Goal: Task Accomplishment & Management: Complete application form

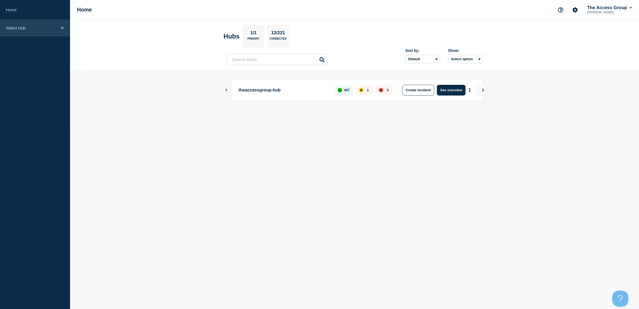
click at [22, 28] on p "Select Hub" at bounding box center [31, 28] width 51 height 5
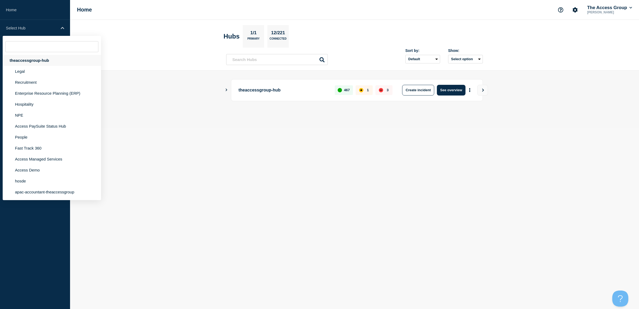
click at [28, 57] on div "theaccessgroup-hub" at bounding box center [52, 60] width 98 height 11
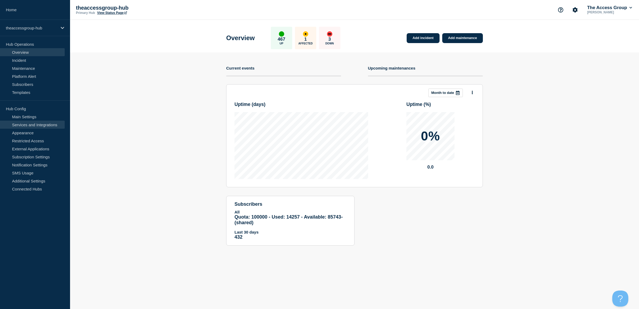
click at [34, 126] on link "Services and Integrations" at bounding box center [32, 125] width 65 height 8
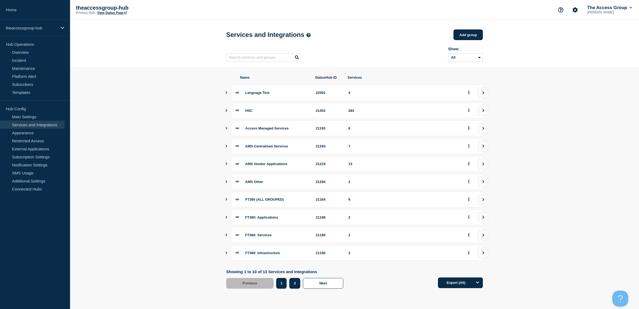
click at [296, 285] on button "2" at bounding box center [294, 283] width 11 height 11
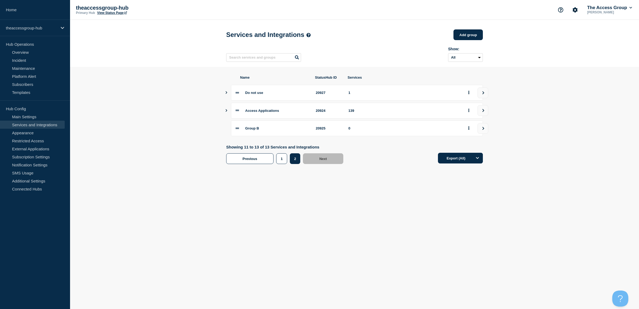
click at [226, 112] on icon "Show services" at bounding box center [226, 110] width 3 height 3
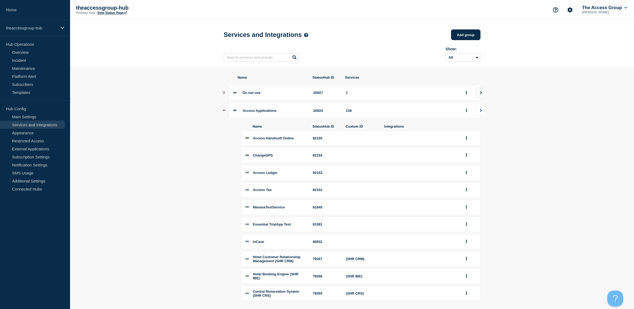
click at [479, 111] on icon "view group" at bounding box center [480, 110] width 3 height 3
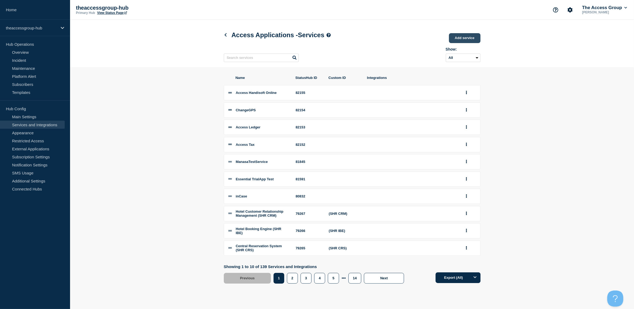
click at [468, 39] on link "Add service" at bounding box center [465, 38] width 32 height 10
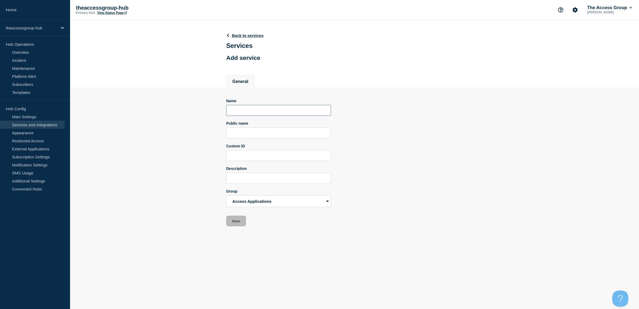
click at [261, 115] on input "Name" at bounding box center [278, 110] width 105 height 11
click at [263, 112] on input "Name" at bounding box center [278, 110] width 105 height 11
paste input "Access Elite Online"
type input "Access Elite Online"
click at [259, 131] on input "Public name" at bounding box center [278, 133] width 105 height 11
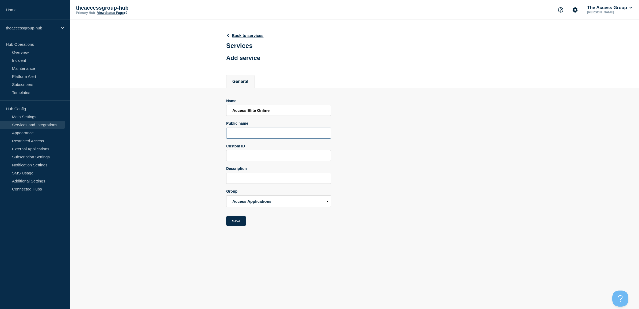
paste input "Access Elite Online"
type input "Access Elite Online"
click at [249, 177] on input "Description" at bounding box center [278, 178] width 105 height 11
paste input "Access Elite Online"
type input "Access Elite Online APAC"
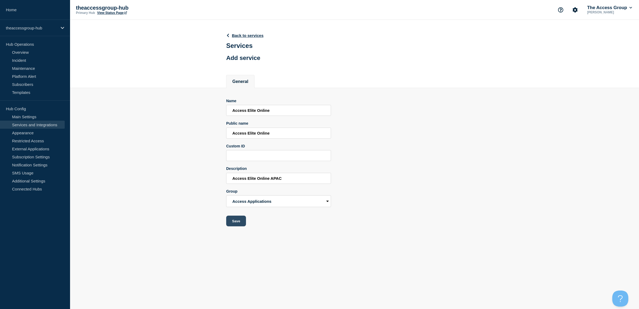
click at [234, 225] on button "Save" at bounding box center [236, 221] width 20 height 11
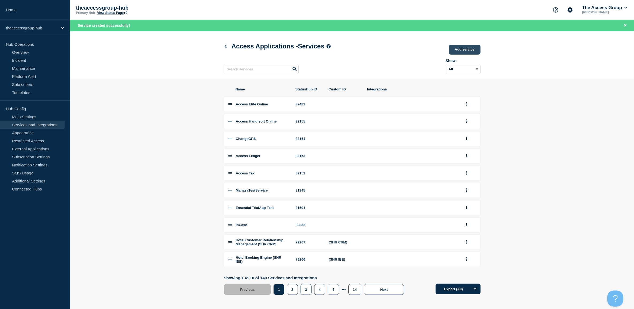
click at [462, 54] on link "Add service" at bounding box center [465, 50] width 32 height 10
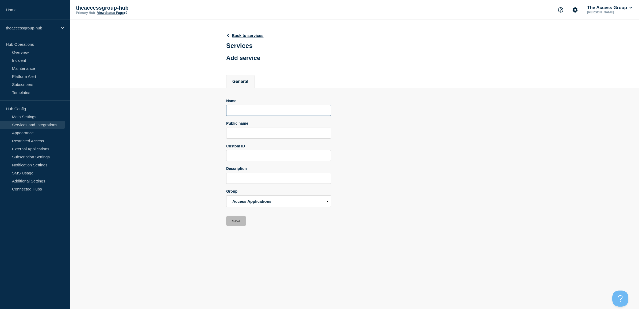
click at [258, 116] on input "Name" at bounding box center [278, 110] width 105 height 11
paste input "Access APS Online"
type input "Access APS Online"
click at [250, 134] on input "Public name" at bounding box center [278, 133] width 105 height 11
paste input "Access APS Online"
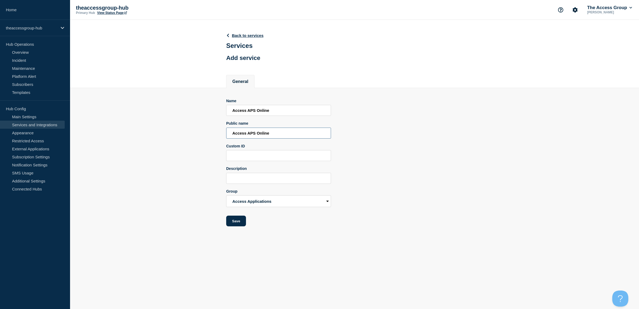
type input "Access APS Online"
click at [247, 171] on div "Description" at bounding box center [278, 168] width 105 height 4
click at [244, 181] on input "Description" at bounding box center [278, 178] width 105 height 11
paste input "Access APS Online"
type input "Access APS Online APAC"
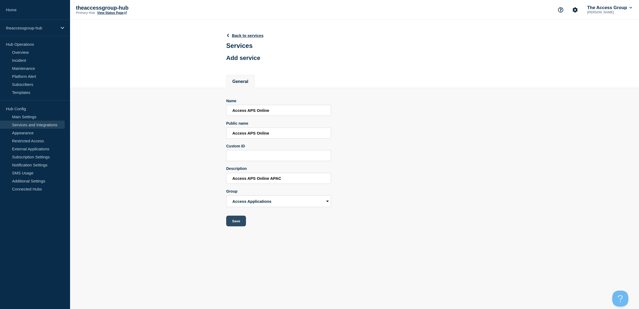
click at [238, 226] on button "Save" at bounding box center [236, 221] width 20 height 11
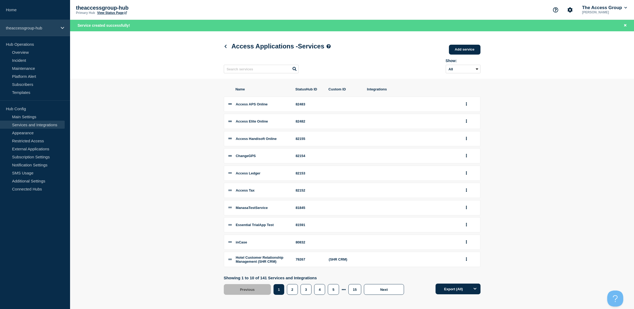
click at [41, 30] on p "theaccessgroup-hub" at bounding box center [31, 28] width 51 height 5
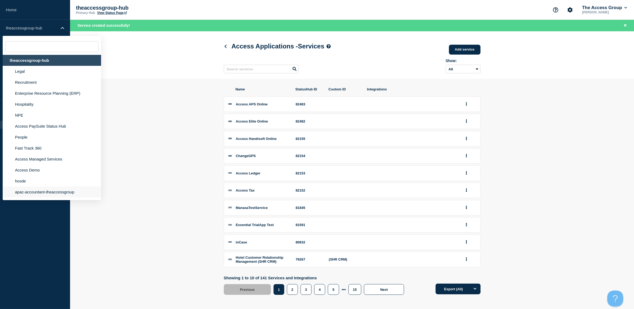
click at [29, 192] on li "apac-accountant-theaccessgroup" at bounding box center [52, 191] width 98 height 11
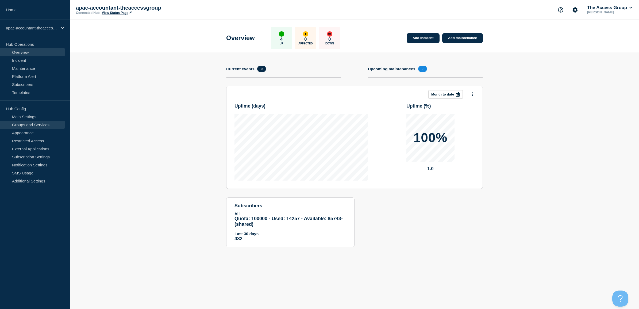
click at [26, 123] on link "Groups and Services" at bounding box center [32, 125] width 65 height 8
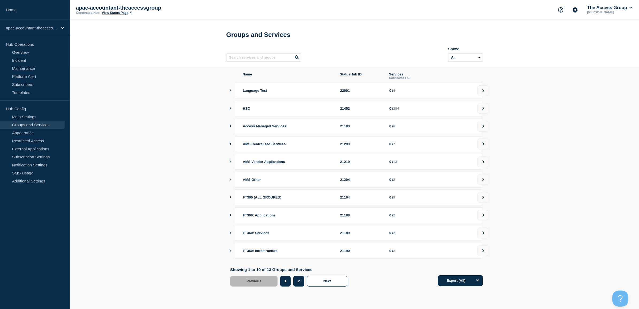
click at [299, 284] on button "2" at bounding box center [298, 281] width 11 height 11
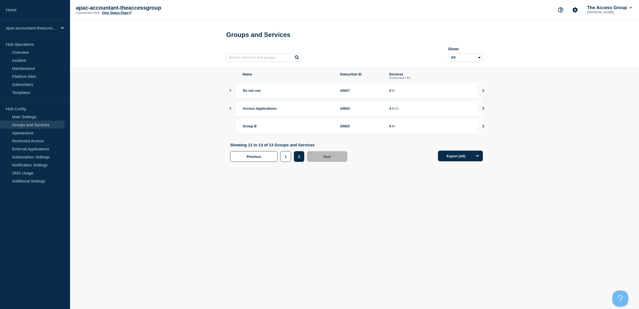
click at [230, 110] on icon "showServices" at bounding box center [230, 108] width 3 height 3
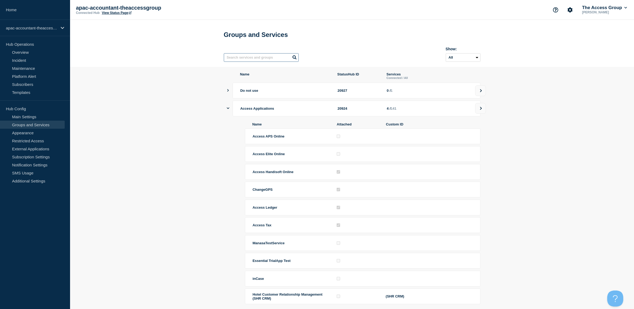
click at [281, 60] on input "text" at bounding box center [261, 57] width 75 height 9
paste input "Access APS Online"
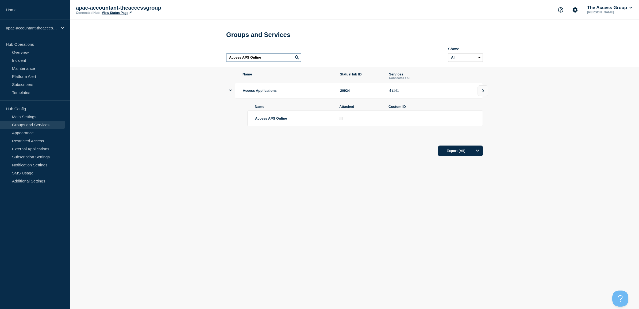
type input "Access APS Online"
click at [231, 91] on icon "showServices" at bounding box center [230, 91] width 3 height 2
click at [20, 122] on link "Groups and Services" at bounding box center [32, 125] width 65 height 8
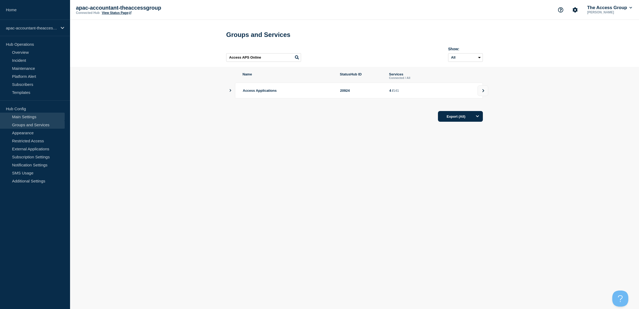
click at [45, 115] on link "Main Settings" at bounding box center [32, 117] width 65 height 8
click at [37, 125] on link "Groups and Services" at bounding box center [32, 125] width 65 height 8
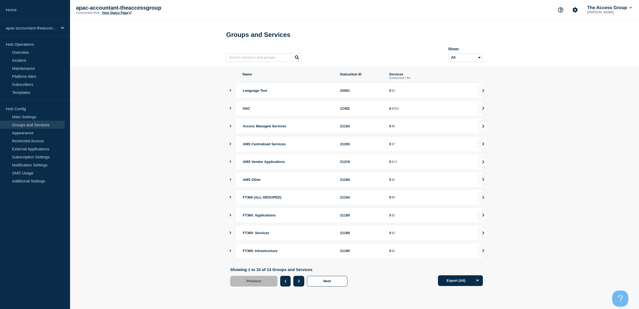
click at [298, 286] on button "2" at bounding box center [298, 281] width 11 height 11
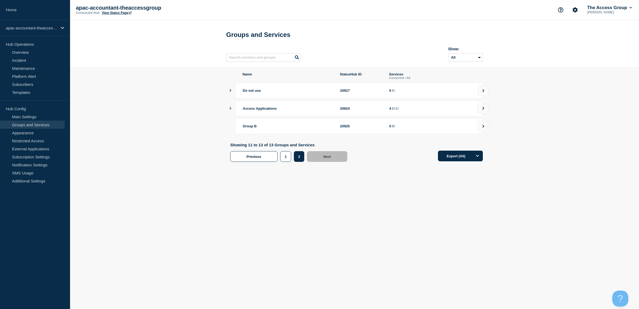
click at [230, 110] on icon "showServices" at bounding box center [230, 108] width 3 height 3
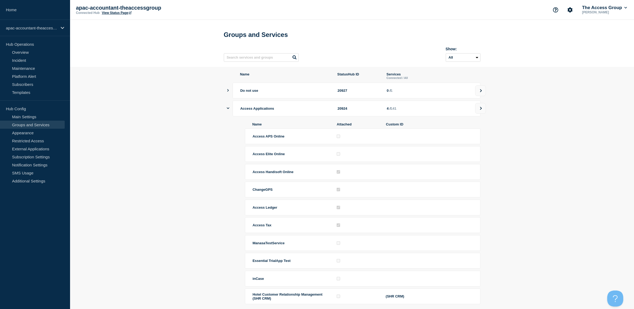
click at [30, 122] on link "Groups and Services" at bounding box center [32, 125] width 65 height 8
click at [22, 115] on link "Main Settings" at bounding box center [32, 117] width 65 height 8
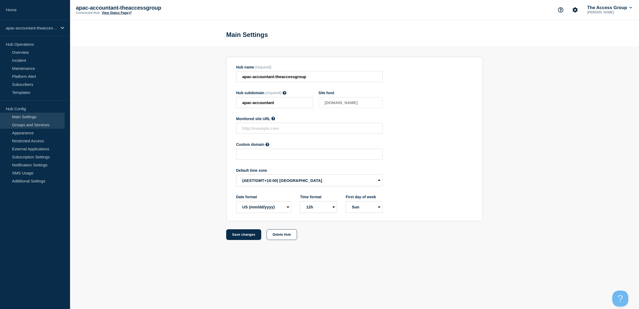
click at [23, 126] on link "Groups and Services" at bounding box center [32, 125] width 65 height 8
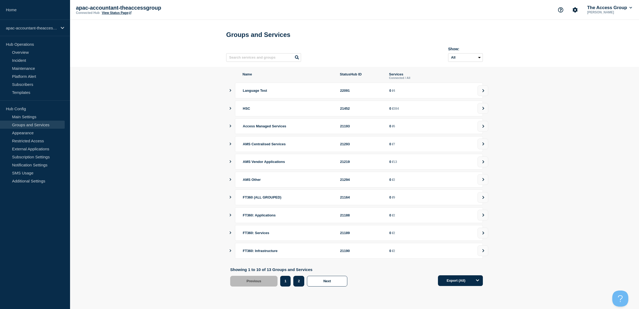
click at [296, 284] on button "2" at bounding box center [298, 281] width 11 height 11
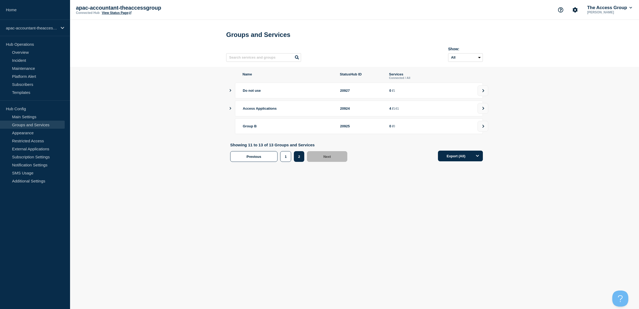
click at [229, 110] on icon "showServices" at bounding box center [230, 108] width 3 height 3
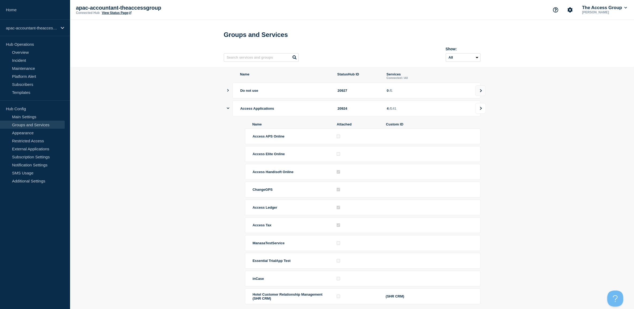
click at [483, 111] on button at bounding box center [480, 108] width 11 height 11
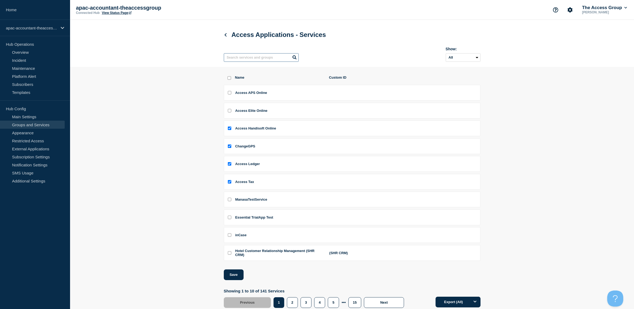
click at [259, 59] on input "text" at bounding box center [261, 57] width 75 height 9
paste input "Access APS Online"
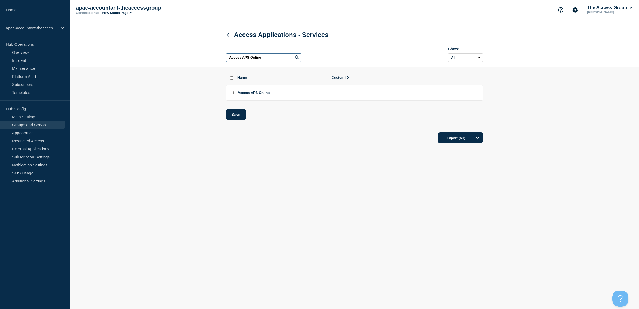
type input "Access APS Online"
click at [233, 94] on input "Access APS Online checkbox" at bounding box center [231, 92] width 3 height 3
checkbox input "true"
click at [239, 113] on button "Save" at bounding box center [236, 114] width 20 height 11
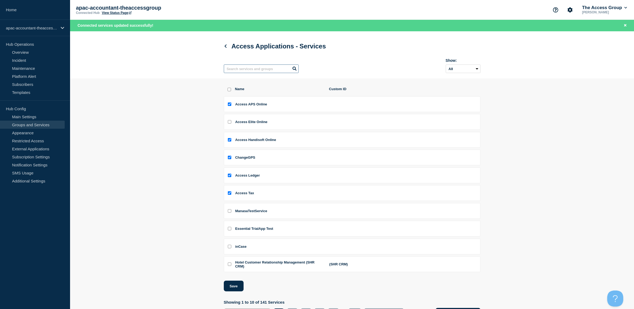
click at [276, 71] on input "text" at bounding box center [261, 68] width 75 height 9
paste input "Access Elite Online"
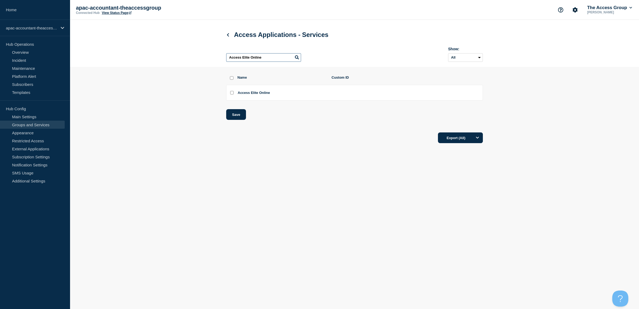
type input "Access Elite Online"
click at [232, 96] on li "Access Elite Online" at bounding box center [354, 93] width 257 height 16
click at [230, 94] on input "Access Elite Online checkbox" at bounding box center [231, 92] width 3 height 3
checkbox input "true"
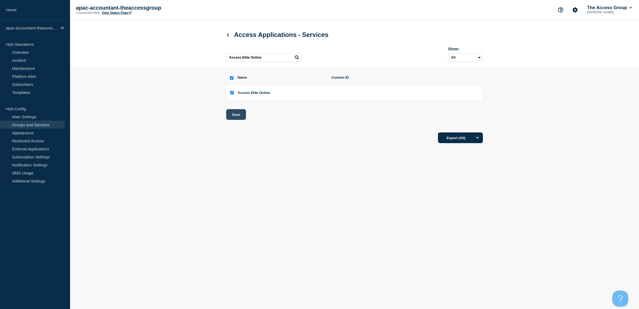
click at [237, 116] on button "Save" at bounding box center [236, 114] width 20 height 11
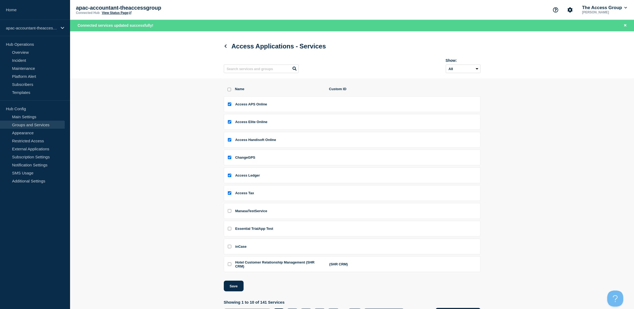
click at [119, 13] on link "View Status Page" at bounding box center [117, 13] width 30 height 4
drag, startPoint x: 25, startPoint y: 93, endPoint x: 61, endPoint y: 101, distance: 36.7
click at [25, 93] on link "Templates" at bounding box center [32, 92] width 65 height 8
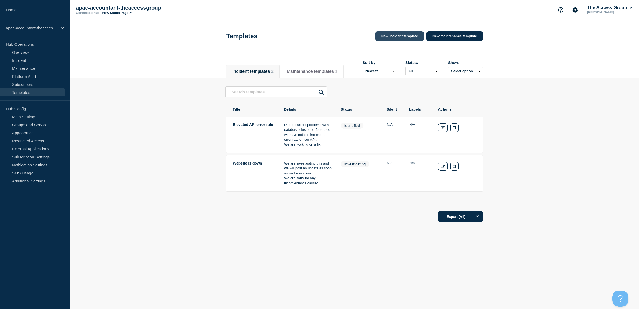
click at [411, 38] on link "New incident template" at bounding box center [400, 36] width 48 height 10
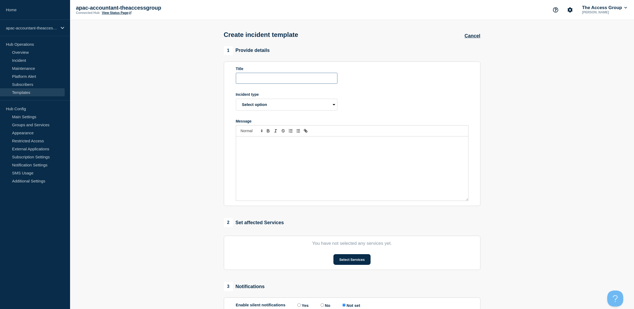
click at [276, 81] on input "Title" at bounding box center [287, 78] width 102 height 11
paste input "Prevention – root cause status"
type input "Prevention – root cause status"
click at [293, 106] on select "Select option Investigating Identified Monitoring Resolved" at bounding box center [287, 105] width 102 height 12
select select "resolved"
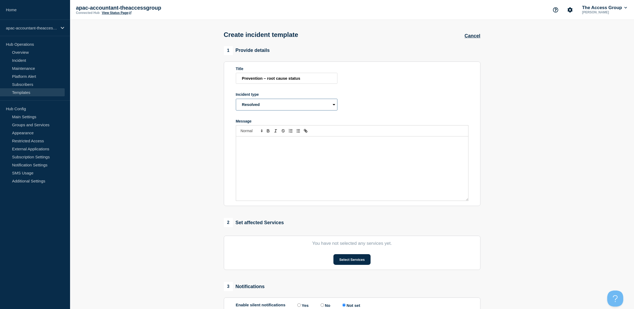
click at [236, 100] on select "Select option Investigating Identified Monitoring Resolved" at bounding box center [287, 105] width 102 height 12
click at [268, 149] on div "Message" at bounding box center [352, 168] width 232 height 64
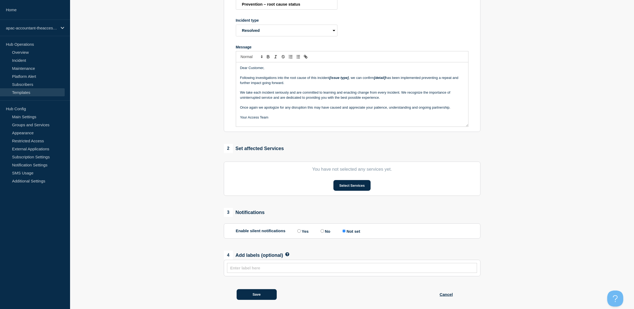
scroll to position [81, 0]
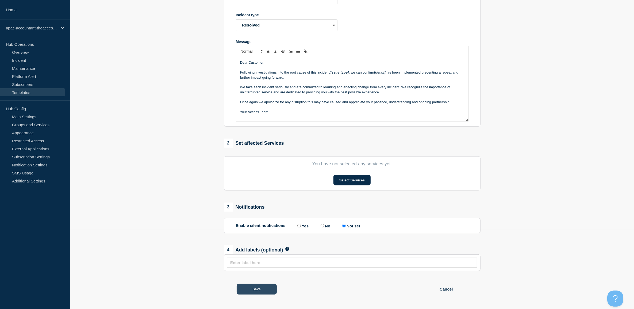
click at [256, 287] on button "Save" at bounding box center [257, 289] width 40 height 11
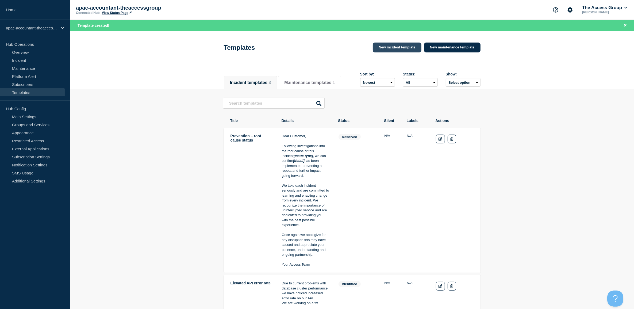
click at [384, 51] on link "New incident template" at bounding box center [397, 48] width 48 height 10
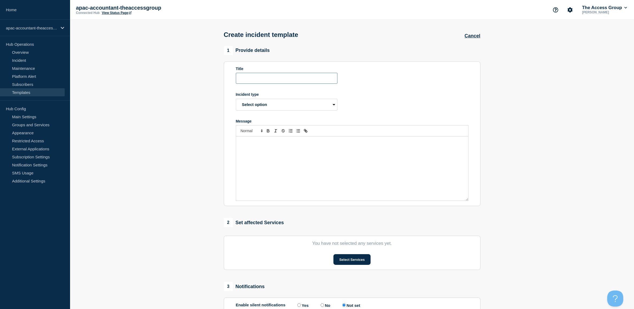
click at [266, 79] on input "Title" at bounding box center [287, 78] width 102 height 11
paste input "Close Incident"
type input "Close Incident"
click at [271, 105] on select "Select option Investigating Identified Monitoring Resolved" at bounding box center [287, 105] width 102 height 12
select select "resolved"
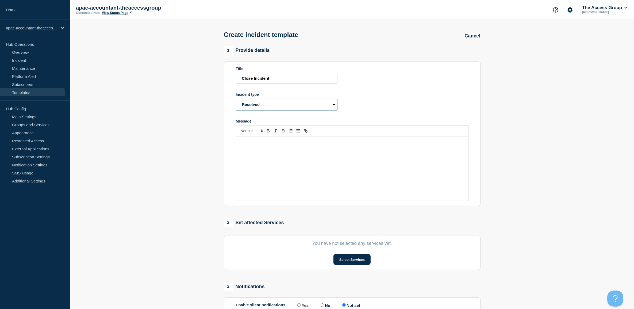
click at [236, 100] on select "Select option Investigating Identified Monitoring Resolved" at bounding box center [287, 105] width 102 height 12
click at [303, 153] on div "Message" at bounding box center [352, 168] width 232 height 64
click at [288, 167] on div "Message" at bounding box center [352, 168] width 232 height 64
click at [289, 152] on div "Message" at bounding box center [352, 168] width 232 height 64
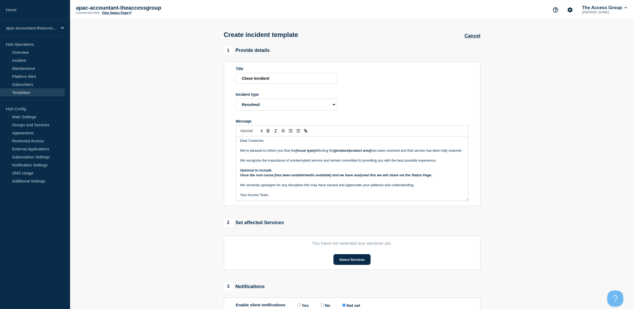
scroll to position [81, 0]
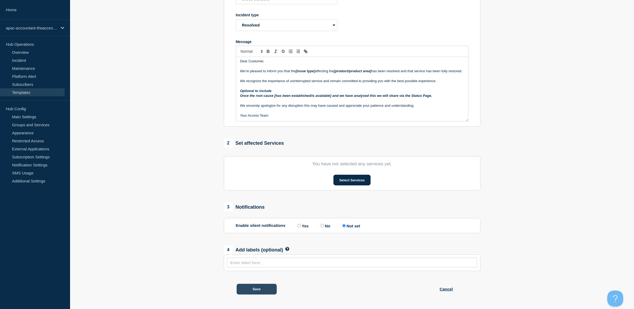
click at [267, 288] on button "Save" at bounding box center [257, 289] width 40 height 11
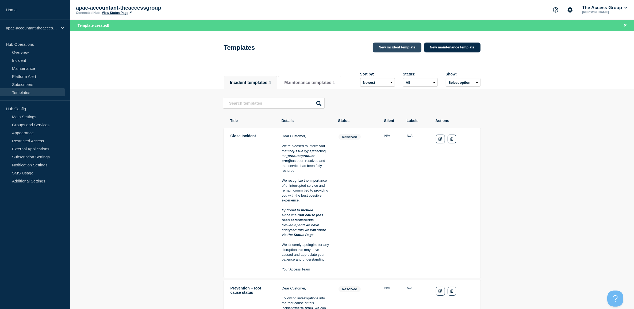
click at [397, 50] on link "New incident template" at bounding box center [397, 48] width 48 height 10
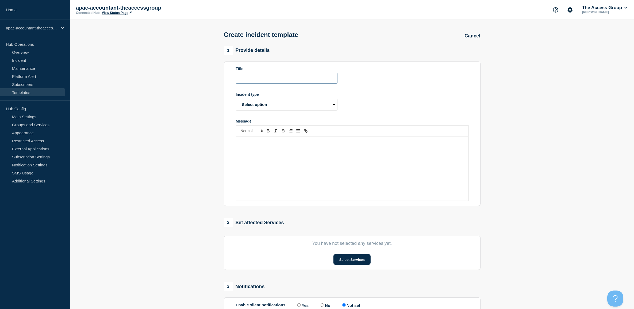
click at [257, 83] on input "Title" at bounding box center [287, 78] width 102 height 11
paste input "Update incident – Generic – next update to be confirmed"
type input "Update incident – Generic – next update to be confirmed"
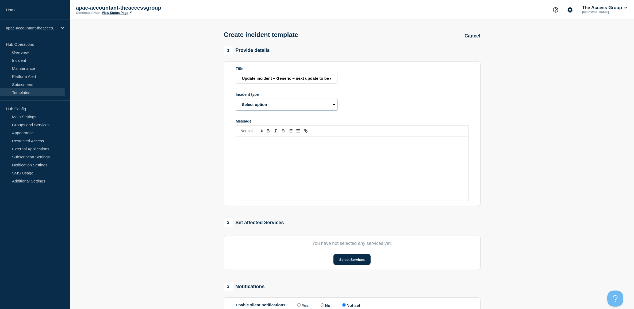
click at [272, 104] on select "Select option Investigating Identified Monitoring Resolved" at bounding box center [287, 105] width 102 height 12
select select "investigating"
click at [236, 100] on select "Select option Investigating Identified Monitoring Resolved" at bounding box center [287, 105] width 102 height 12
click at [382, 214] on div "1 Provide details Title Update incident – Generic – next update to be confirmed…" at bounding box center [352, 213] width 263 height 334
click at [335, 172] on div "Message" at bounding box center [352, 168] width 232 height 64
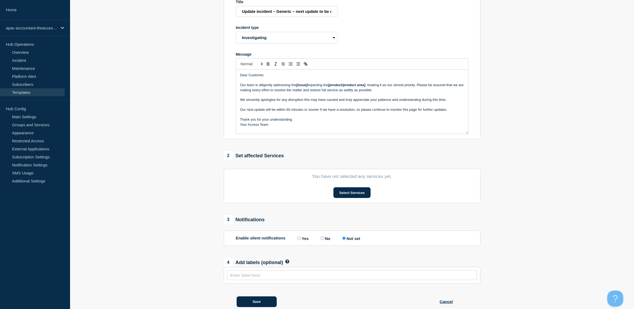
scroll to position [81, 0]
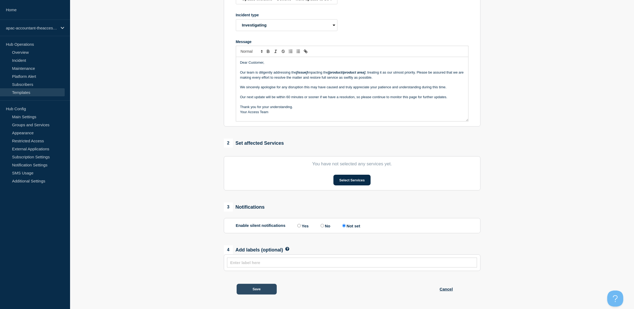
click at [266, 288] on button "Save" at bounding box center [257, 289] width 40 height 11
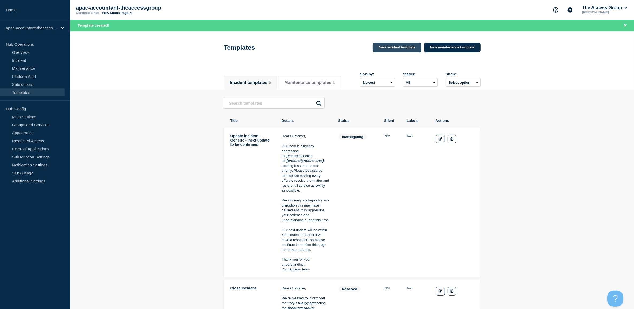
click at [380, 50] on link "New incident template" at bounding box center [397, 48] width 48 height 10
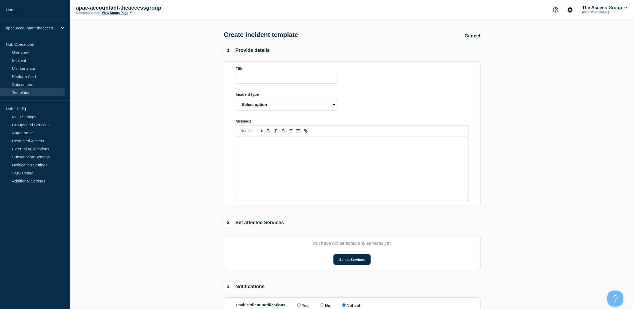
click at [261, 71] on div "Title" at bounding box center [287, 69] width 102 height 4
click at [258, 79] on input "Title" at bounding box center [287, 78] width 102 height 11
paste input "New Incident - Module / Integration / Item with the software"
type input "New Incident - Module / Integration / Item with the software"
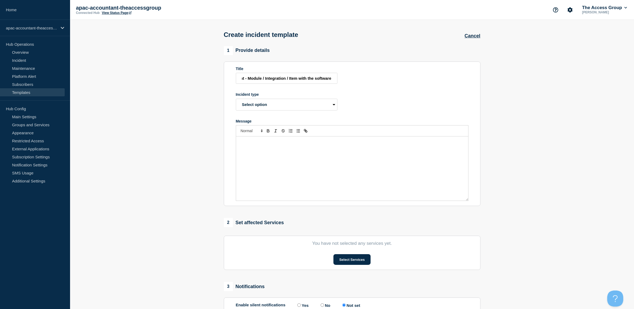
click at [271, 100] on div "Incident type Select option Investigating Identified Monitoring Resolved" at bounding box center [287, 101] width 102 height 18
click at [270, 102] on select "Select option Investigating Identified Monitoring Resolved" at bounding box center [287, 105] width 102 height 12
select select "identified"
click at [236, 100] on select "Select option Investigating Identified Monitoring Resolved" at bounding box center [287, 105] width 102 height 12
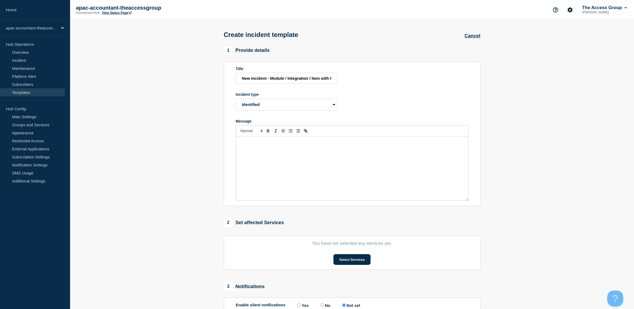
click at [265, 158] on div "Message" at bounding box center [352, 168] width 232 height 64
click at [310, 164] on div "Message" at bounding box center [352, 168] width 232 height 64
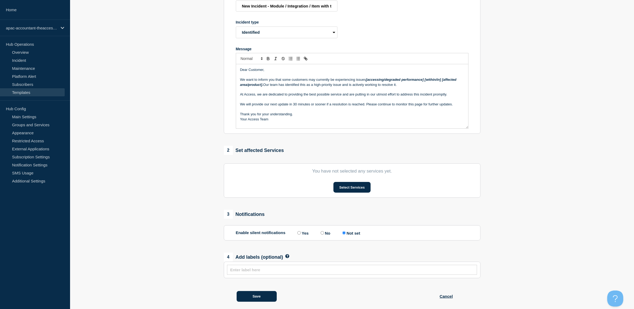
scroll to position [81, 0]
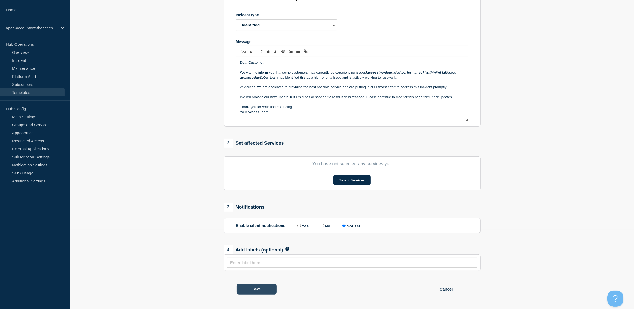
click at [261, 289] on button "Save" at bounding box center [257, 289] width 40 height 11
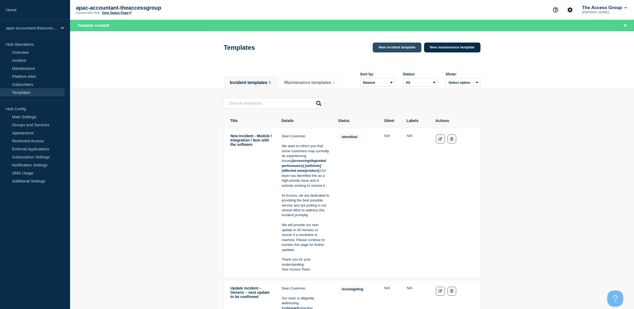
click at [404, 47] on link "New incident template" at bounding box center [397, 48] width 48 height 10
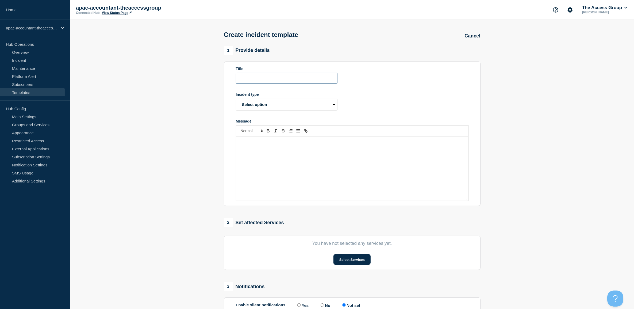
click at [272, 78] on input "Title" at bounding box center [287, 78] width 102 height 11
paste input "New Incident - Degraded Performance"
type input "New Incident - Degraded Performance"
click at [277, 102] on select "Select option Investigating Identified Monitoring Resolved" at bounding box center [287, 105] width 102 height 12
select select "identified"
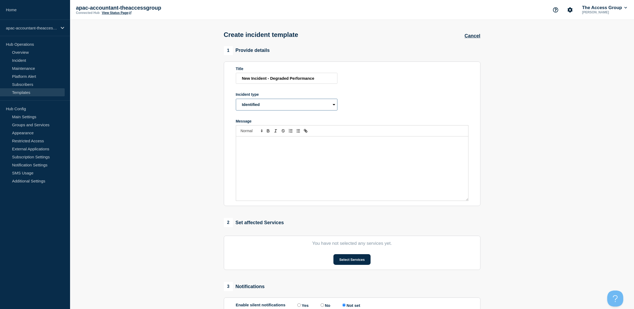
click at [236, 100] on select "Select option Investigating Identified Monitoring Resolved" at bounding box center [287, 105] width 102 height 12
drag, startPoint x: 355, startPoint y: 140, endPoint x: 348, endPoint y: 151, distance: 12.6
click at [355, 140] on div "Message" at bounding box center [352, 168] width 232 height 64
click at [348, 151] on div "Message" at bounding box center [352, 168] width 232 height 64
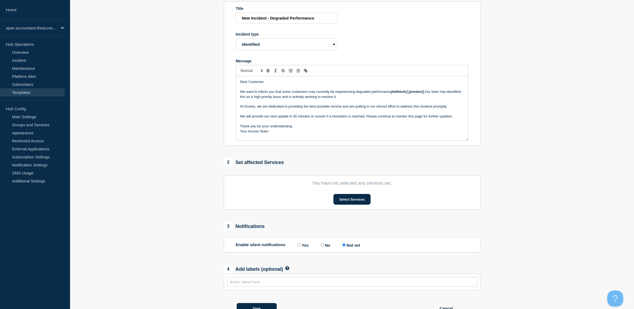
scroll to position [81, 0]
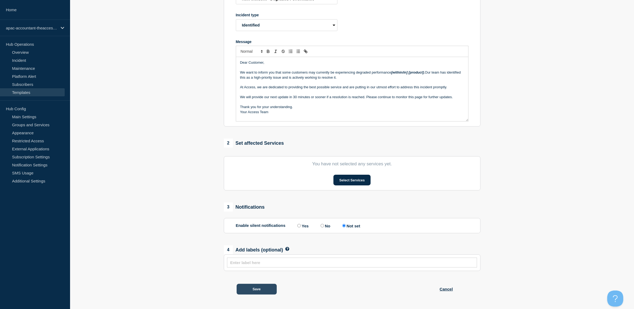
click at [256, 289] on button "Save" at bounding box center [257, 289] width 40 height 11
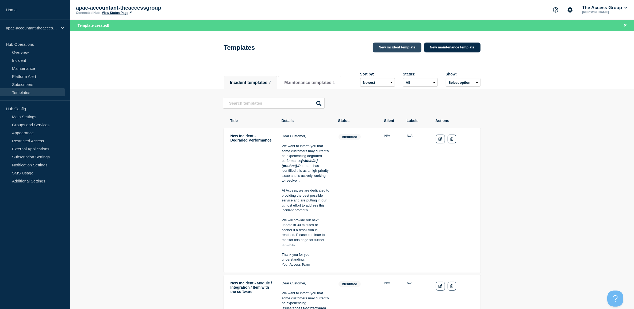
click at [402, 50] on link "New incident template" at bounding box center [397, 48] width 48 height 10
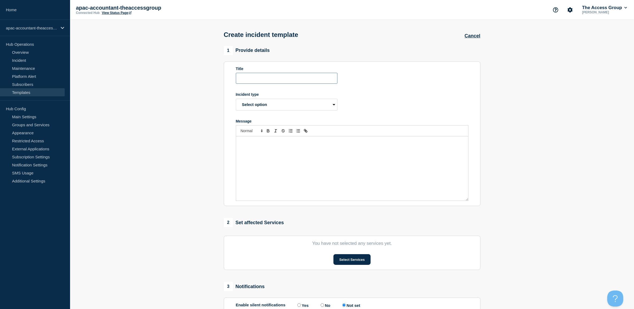
click at [253, 78] on input "Title" at bounding box center [287, 78] width 102 height 11
paste input "New Incident - Connection"
type input "New Incident - Connection"
click at [263, 104] on select "Select option Investigating Identified Monitoring Resolved" at bounding box center [287, 105] width 102 height 12
select select "identified"
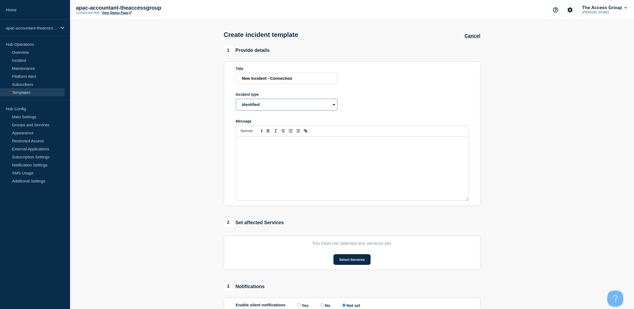
click at [236, 100] on select "Select option Investigating Identified Monitoring Resolved" at bounding box center [287, 105] width 102 height 12
click at [362, 169] on div "Message" at bounding box center [352, 168] width 232 height 64
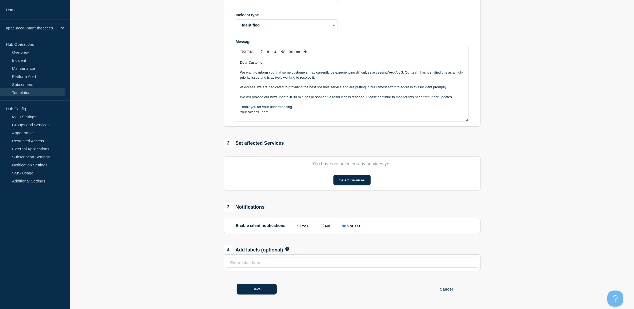
scroll to position [81, 0]
click at [257, 284] on button "Save" at bounding box center [257, 289] width 40 height 11
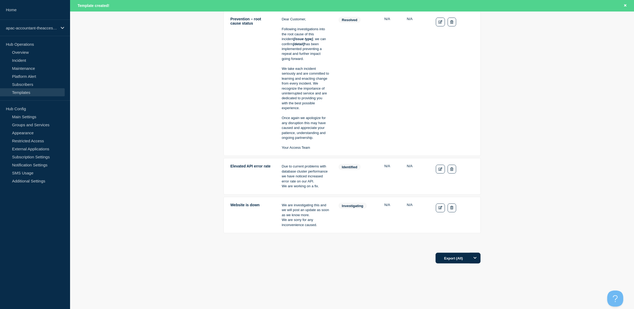
scroll to position [863, 0]
click at [453, 167] on icon "Delete" at bounding box center [452, 168] width 3 height 3
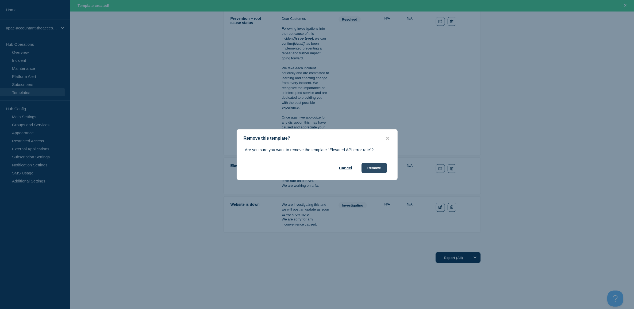
drag, startPoint x: 374, startPoint y: 167, endPoint x: 378, endPoint y: 171, distance: 5.9
click at [374, 167] on button "Remove" at bounding box center [374, 168] width 25 height 11
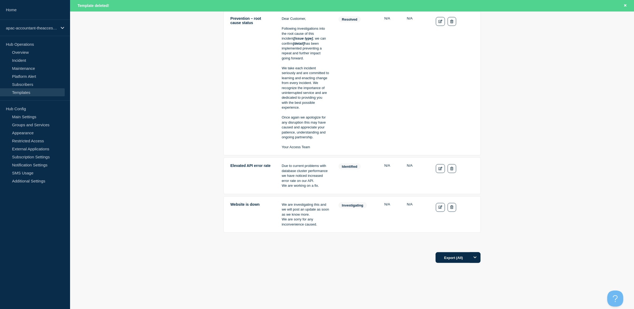
scroll to position [825, 0]
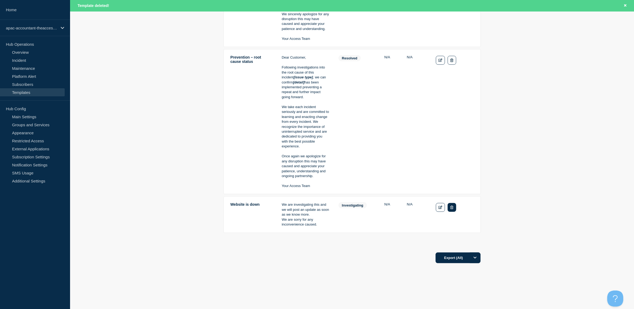
click at [454, 205] on button "Delete" at bounding box center [452, 207] width 8 height 9
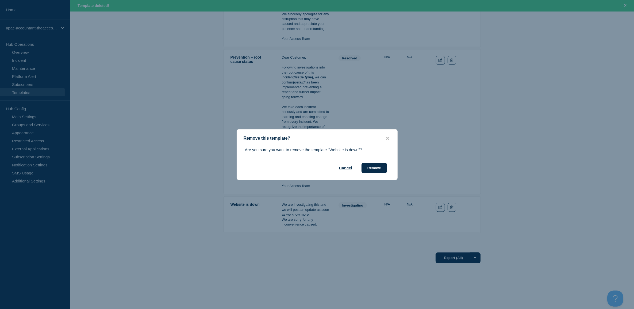
click at [372, 162] on div "Are you sure you want to remove the template "Website is down"? Cancel Remove" at bounding box center [317, 160] width 161 height 26
click at [378, 173] on button "Remove" at bounding box center [374, 168] width 25 height 11
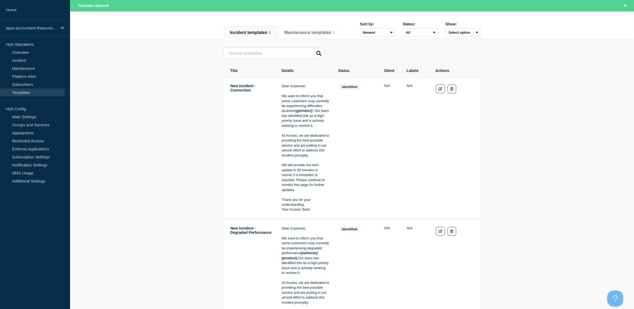
scroll to position [0, 0]
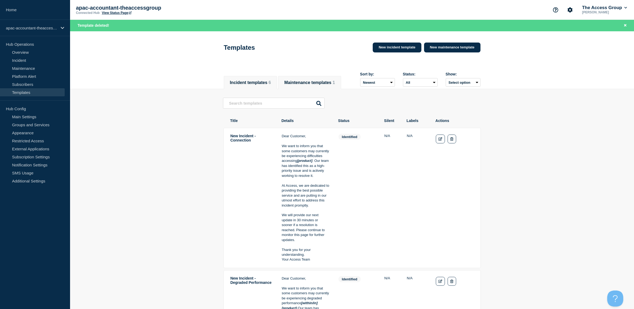
click at [315, 80] on button "Maintenance templates 1" at bounding box center [309, 82] width 51 height 5
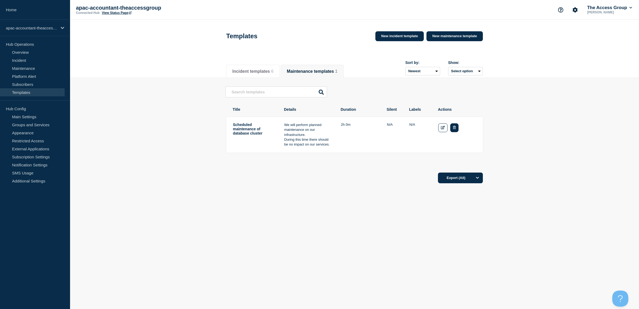
click at [452, 127] on button "Delete" at bounding box center [455, 127] width 8 height 9
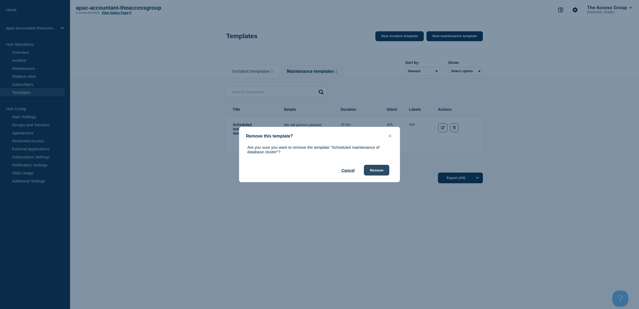
click at [371, 167] on button "Remove" at bounding box center [376, 170] width 25 height 11
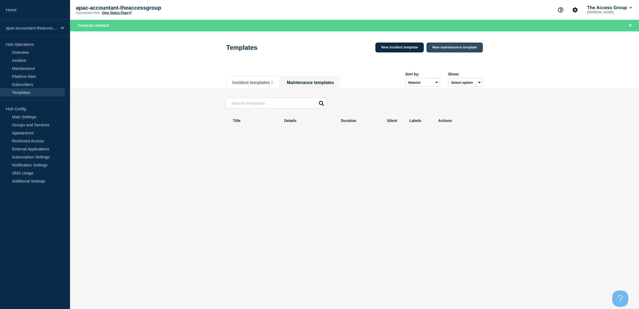
click at [440, 49] on link "New maintenance template" at bounding box center [455, 48] width 56 height 10
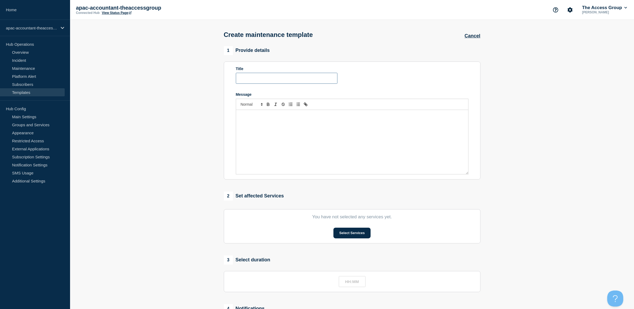
click at [260, 78] on input "Title" at bounding box center [287, 78] width 102 height 11
paste input "Emergency maintenance - Finished (Planned < 24HRS notice)"
type input "Emergency maintenance - Finished (Planned < 24HRS notice)"
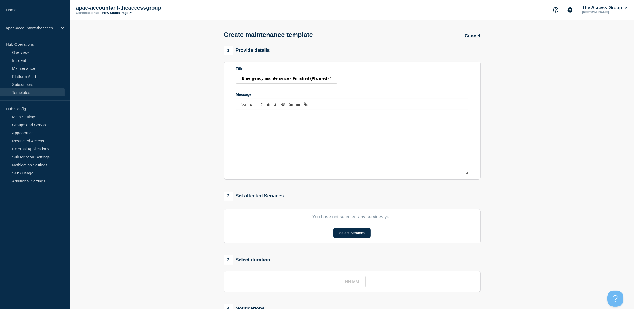
click at [264, 134] on div "Message" at bounding box center [352, 142] width 232 height 64
click at [334, 145] on div "Message" at bounding box center [352, 142] width 232 height 64
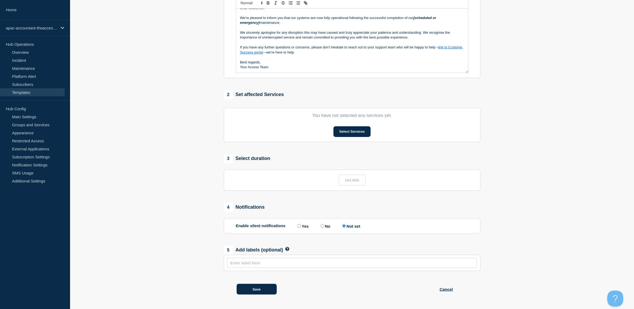
scroll to position [104, 0]
click at [260, 289] on button "Save" at bounding box center [257, 289] width 40 height 11
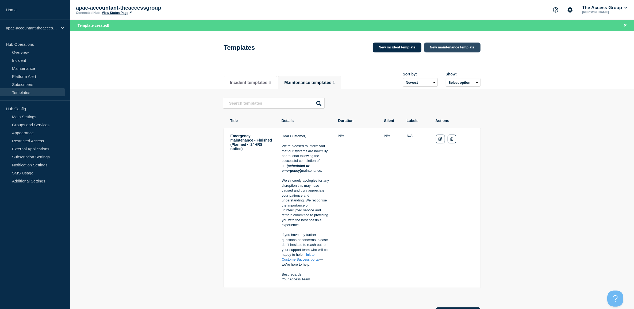
click at [446, 49] on link "New maintenance template" at bounding box center [452, 48] width 56 height 10
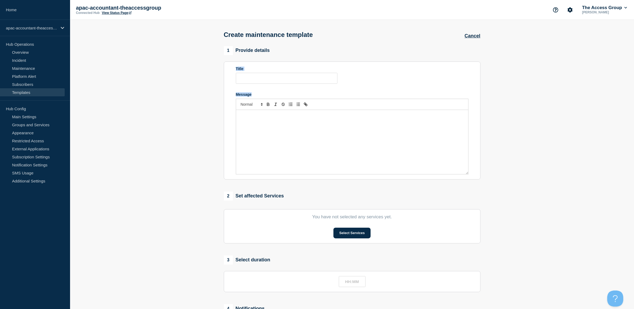
click at [252, 85] on form "Title Message" at bounding box center [352, 121] width 233 height 108
click at [253, 82] on input "Title" at bounding box center [287, 78] width 102 height 11
paste input "Emergency maintenance - Delayed (Planned < 24HRS notice)"
type input "Emergency maintenance - Delayed (Planned < 24HRS notice)"
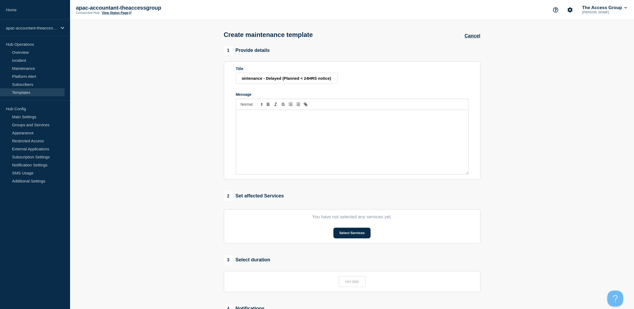
scroll to position [0, 0]
drag, startPoint x: 292, startPoint y: 159, endPoint x: 291, endPoint y: 154, distance: 4.9
click at [292, 158] on div "Message" at bounding box center [352, 142] width 232 height 64
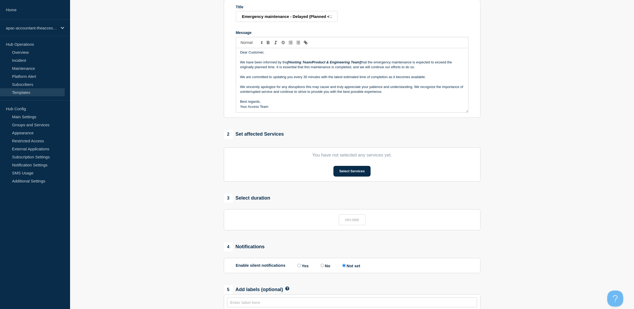
scroll to position [104, 0]
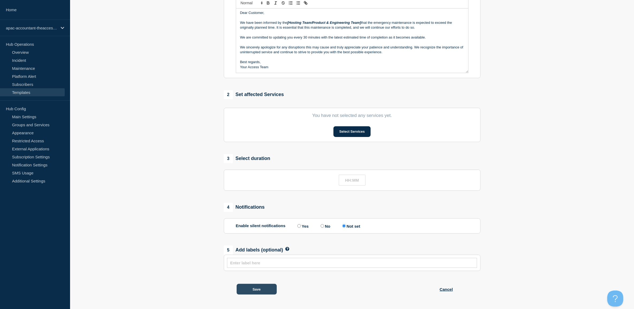
click at [266, 292] on button "Save" at bounding box center [257, 289] width 40 height 11
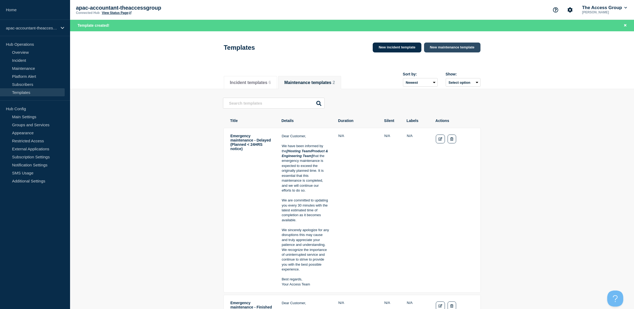
click at [450, 45] on link "New maintenance template" at bounding box center [452, 48] width 56 height 10
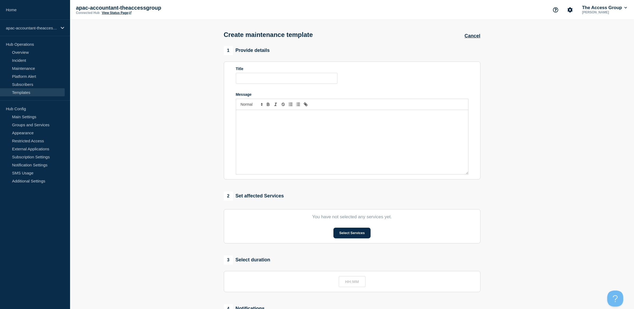
click at [253, 70] on div "Title" at bounding box center [287, 69] width 102 height 4
click at [252, 81] on input "Title" at bounding box center [287, 78] width 102 height 11
paste input "Emergency maintenance - New (Planned < 24HRS notice)"
type input "Emergency maintenance - New (Planned < 24HRS notice)"
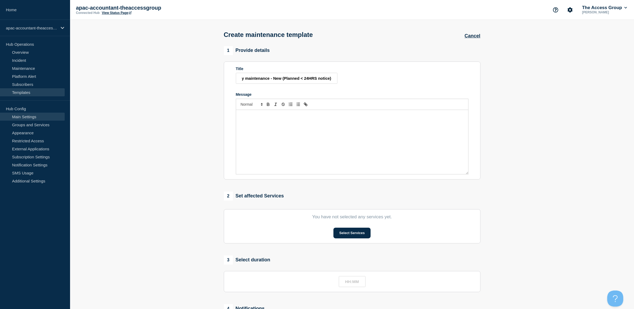
scroll to position [0, 0]
click at [281, 126] on div "Message" at bounding box center [352, 142] width 232 height 64
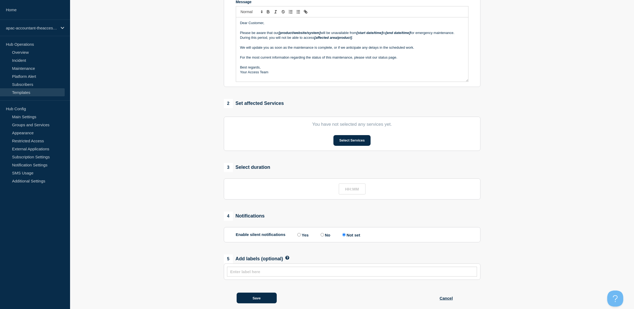
scroll to position [104, 0]
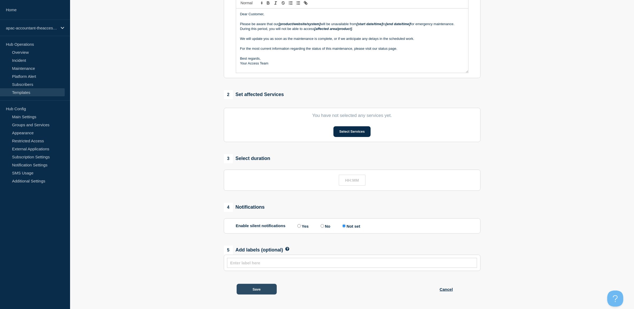
click at [249, 288] on button "Save" at bounding box center [257, 289] width 40 height 11
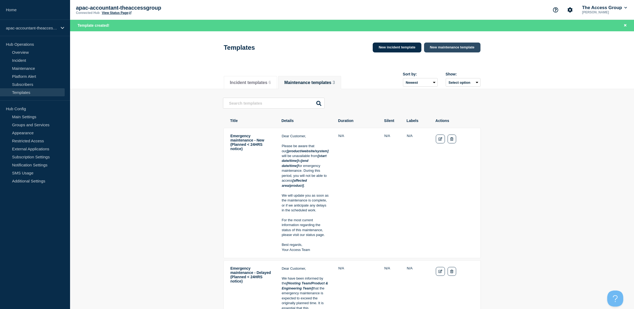
click at [447, 50] on link "New maintenance template" at bounding box center [452, 48] width 56 height 10
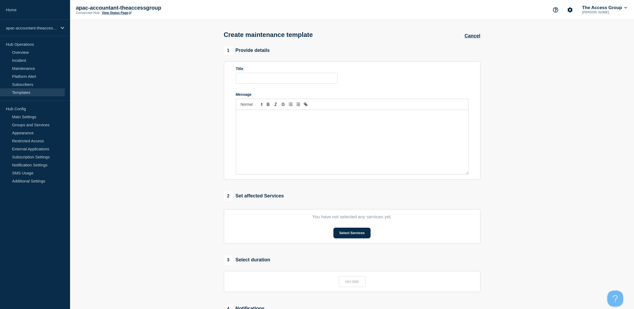
click at [275, 70] on div "Title" at bounding box center [287, 69] width 102 height 4
click at [272, 79] on input "Title" at bounding box center [287, 78] width 102 height 11
paste input "Maintenance - Finished (Planned)"
type input "Maintenance - Finished (Planned)"
click at [265, 143] on div "Message" at bounding box center [352, 142] width 232 height 64
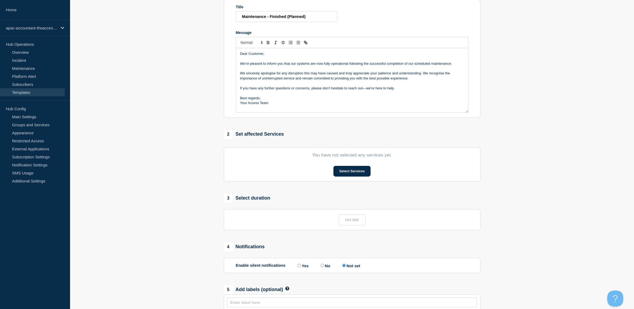
scroll to position [104, 0]
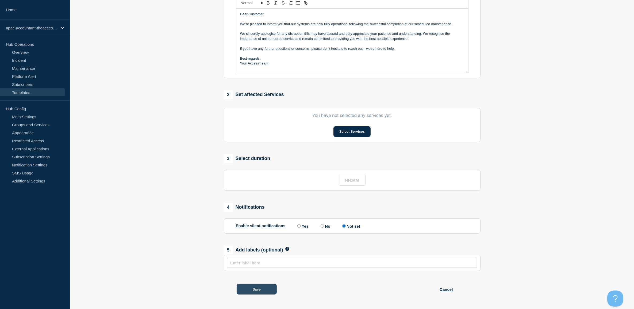
click at [265, 289] on button "Save" at bounding box center [257, 289] width 40 height 11
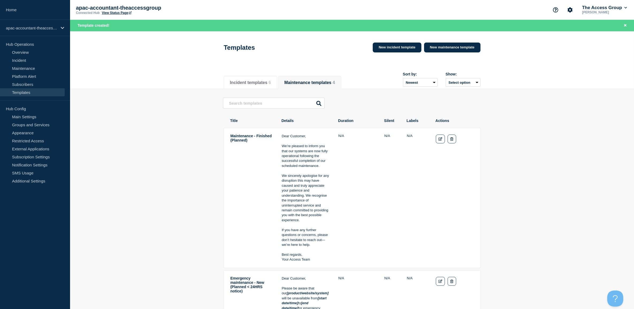
click at [470, 37] on div "Templates New incident template New maintenance template" at bounding box center [352, 46] width 269 height 26
click at [463, 45] on link "New maintenance template" at bounding box center [452, 48] width 56 height 10
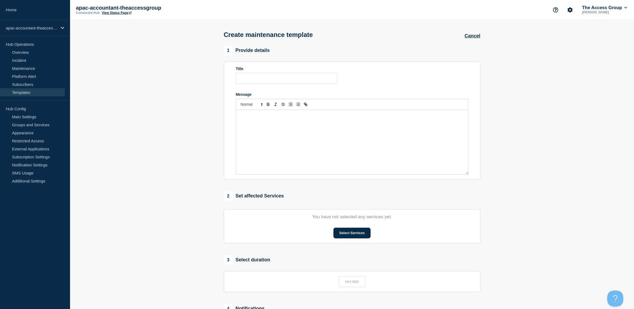
drag, startPoint x: 301, startPoint y: 73, endPoint x: 302, endPoint y: 79, distance: 5.9
click at [301, 74] on div "Title" at bounding box center [287, 75] width 102 height 17
click at [302, 84] on input "Title" at bounding box center [287, 78] width 102 height 11
paste input "Maintenance - Delayed (Planned)"
type input "Maintenance - Delayed (Planned)"
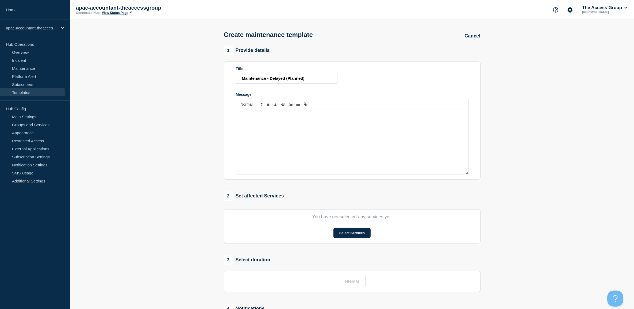
click at [250, 144] on div "Message" at bounding box center [352, 142] width 232 height 64
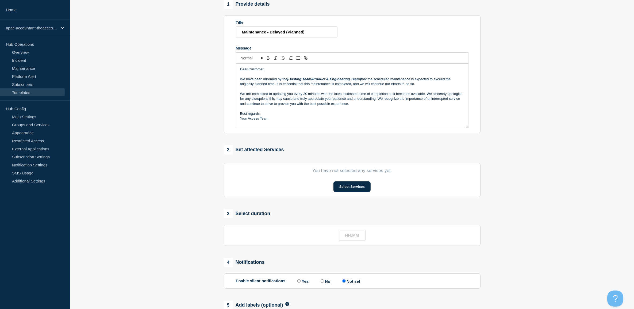
scroll to position [104, 0]
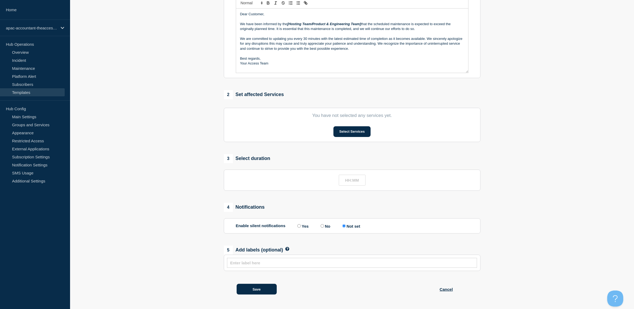
click at [242, 297] on div "Save Cancel" at bounding box center [352, 286] width 257 height 30
click at [245, 292] on button "Save" at bounding box center [257, 289] width 40 height 11
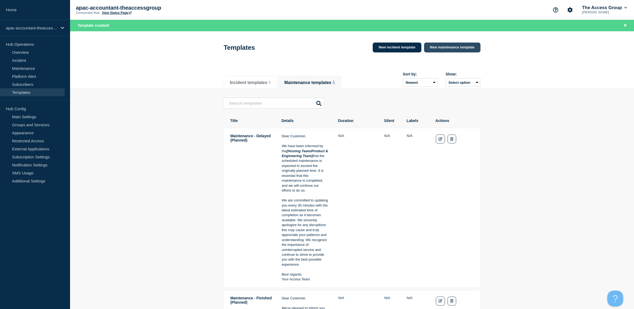
click at [453, 47] on link "New maintenance template" at bounding box center [452, 48] width 56 height 10
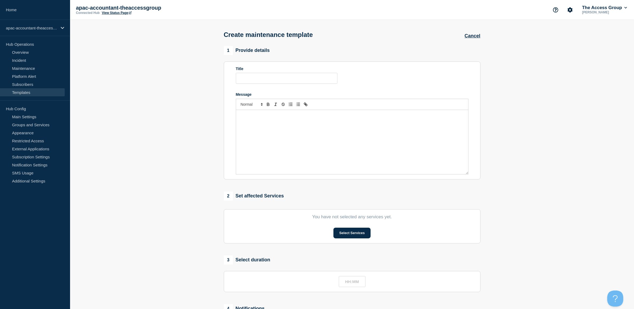
drag, startPoint x: 327, startPoint y: 99, endPoint x: 323, endPoint y: 88, distance: 11.7
click at [327, 98] on div "Message" at bounding box center [352, 133] width 233 height 82
click at [322, 86] on form "Title Message" at bounding box center [352, 121] width 233 height 108
click at [322, 84] on input "Title" at bounding box center [287, 78] width 102 height 11
paste input "Maintenance - New (Planned)"
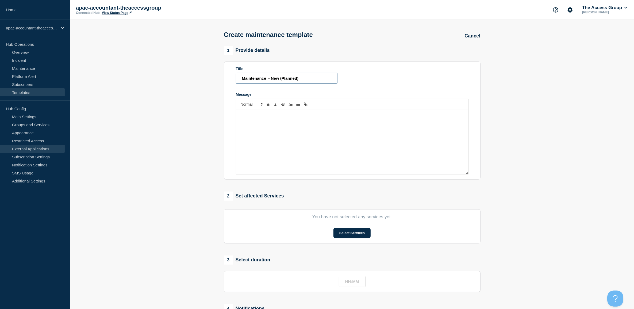
type input "Maintenance - New (Planned)"
click at [276, 133] on div "Message" at bounding box center [352, 142] width 232 height 64
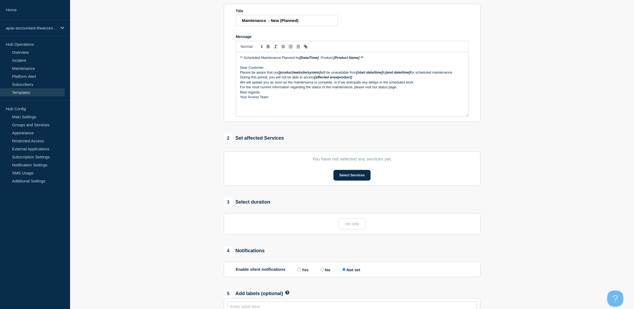
scroll to position [104, 0]
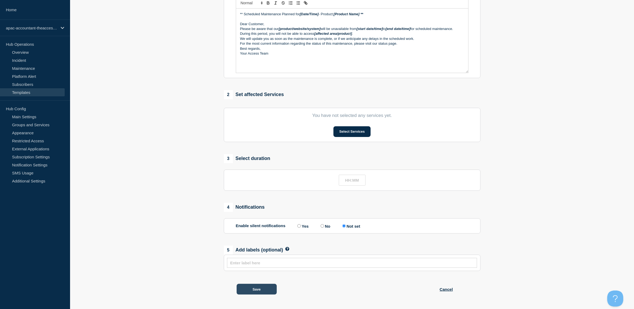
click at [262, 286] on button "Save" at bounding box center [257, 289] width 40 height 11
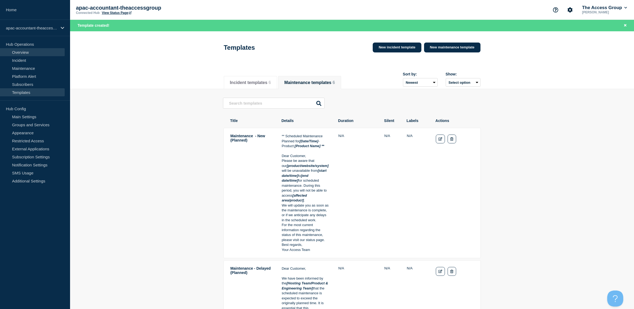
click at [23, 56] on link "Overview" at bounding box center [32, 52] width 65 height 8
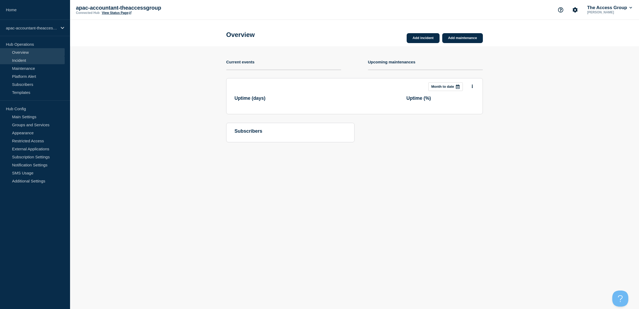
click at [22, 58] on link "Incident" at bounding box center [32, 60] width 65 height 8
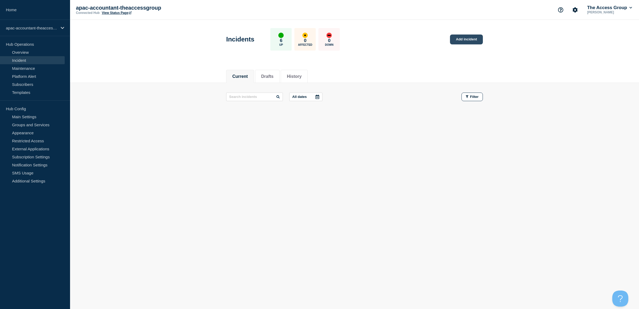
click at [467, 40] on link "Add incident" at bounding box center [466, 40] width 33 height 10
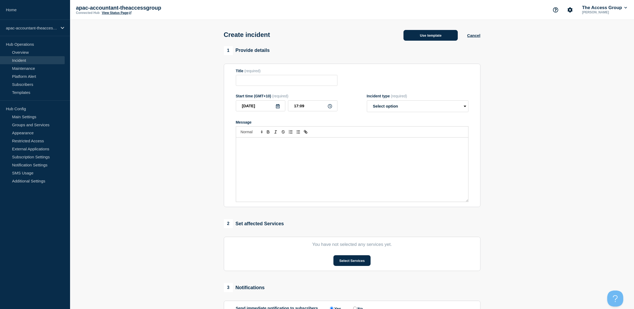
click at [433, 37] on button "Use template" at bounding box center [431, 35] width 54 height 11
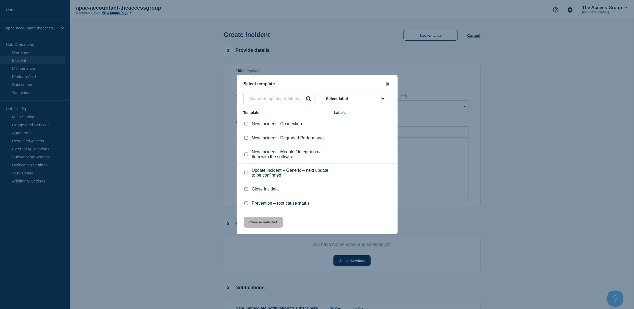
click at [388, 82] on icon "close button" at bounding box center [387, 83] width 3 height 3
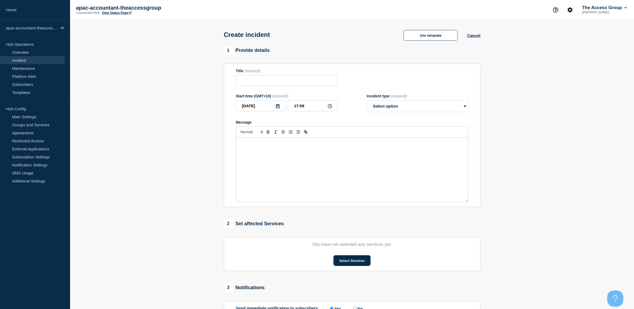
click at [146, 82] on section "1 Provide details Title (required) Start time (GMT+10) (required) [DATE] 17:09 …" at bounding box center [352, 199] width 564 height 306
click at [24, 90] on link "Templates" at bounding box center [32, 92] width 65 height 8
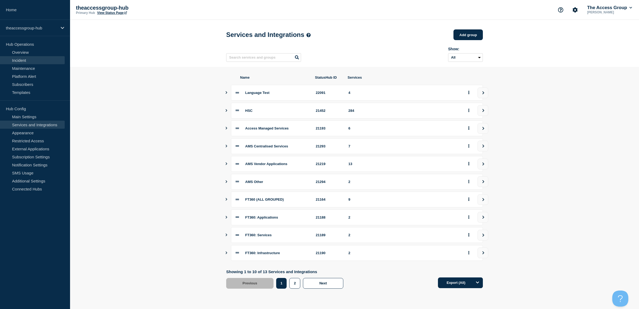
click at [24, 60] on link "Incident" at bounding box center [32, 60] width 65 height 8
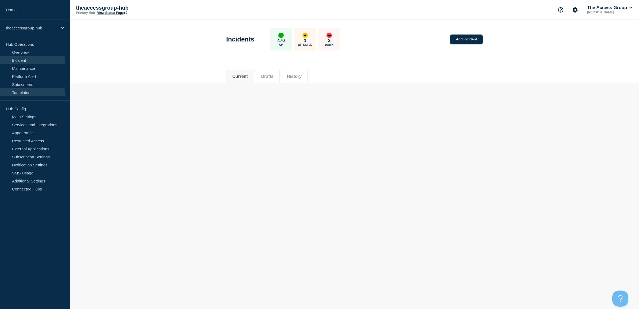
click at [19, 88] on link "Templates" at bounding box center [32, 92] width 65 height 8
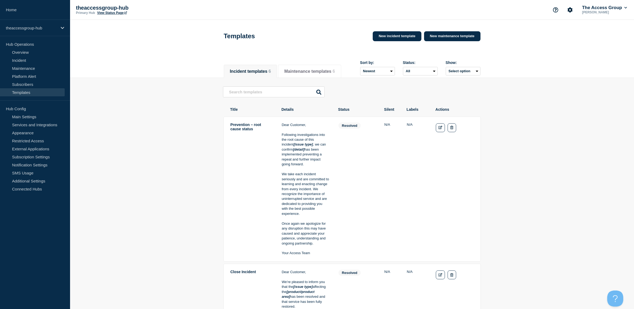
drag, startPoint x: 262, startPoint y: 131, endPoint x: 227, endPoint y: 127, distance: 35.0
click at [227, 127] on tr "Prevention – root cause status Dear Customer, Following investigations into the…" at bounding box center [352, 189] width 257 height 145
copy td "Prevention – root cause status"
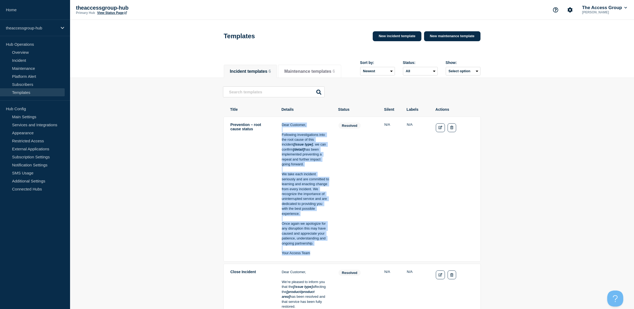
drag, startPoint x: 313, startPoint y: 249, endPoint x: 278, endPoint y: 126, distance: 128.0
click at [278, 126] on tr "Prevention – root cause status Dear Customer, Following investigations into the…" at bounding box center [352, 189] width 257 height 145
copy div "Dear Customer, Following investigations into the root cause of this incident [i…"
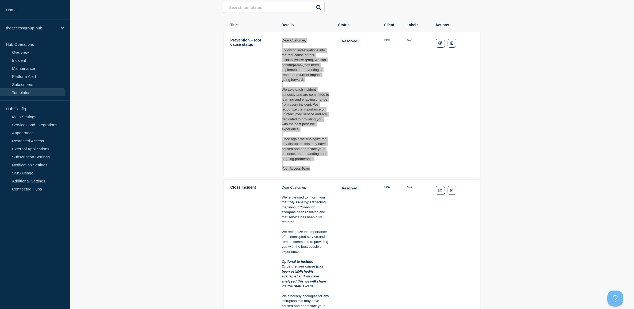
scroll to position [100, 0]
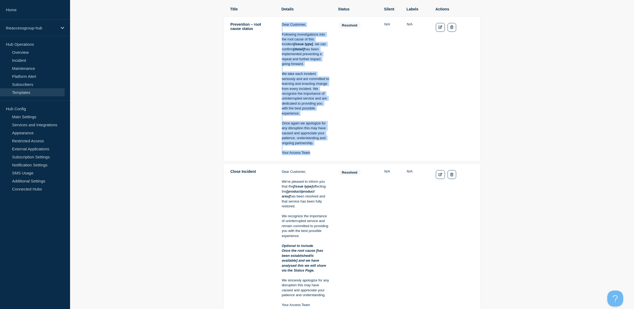
drag, startPoint x: 266, startPoint y: 169, endPoint x: 227, endPoint y: 169, distance: 38.3
click at [227, 169] on tr "Close Incident Dear Customer, We’re pleased to inform you that the [issue type]…" at bounding box center [352, 238] width 257 height 150
copy td "Close Incident"
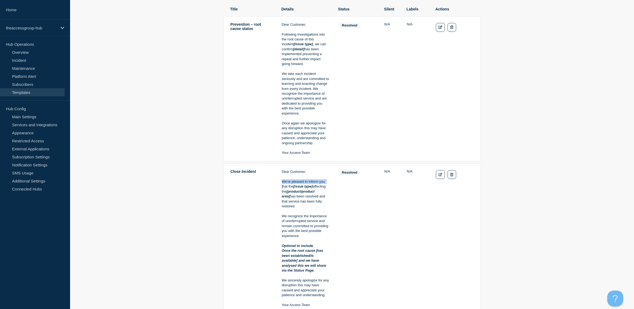
drag, startPoint x: 281, startPoint y: 180, endPoint x: 283, endPoint y: 183, distance: 3.6
click at [283, 183] on tr "Close Incident Dear Customer, We’re pleased to inform you that the [issue type]…" at bounding box center [352, 238] width 257 height 150
drag, startPoint x: 283, startPoint y: 183, endPoint x: 302, endPoint y: 236, distance: 56.3
click at [302, 238] on p "Details: Dear Customer, <br/><br/>We’re pleased to inform you that the <strong>…" at bounding box center [306, 240] width 48 height 5
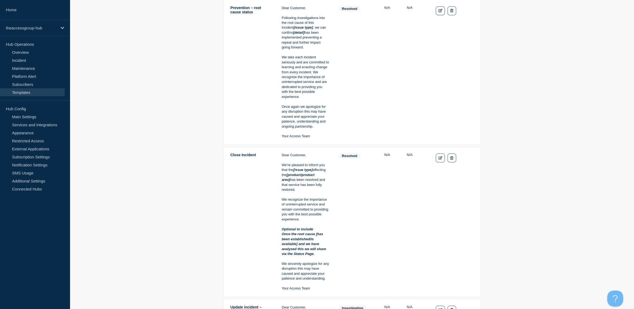
scroll to position [134, 0]
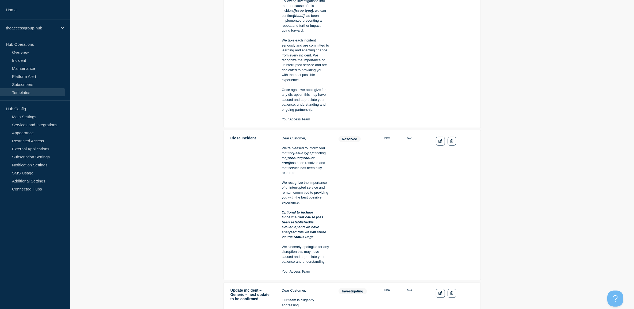
drag, startPoint x: 310, startPoint y: 266, endPoint x: 276, endPoint y: 136, distance: 134.9
click at [276, 136] on tr "Close Incident Dear Customer, We’re pleased to inform you that the [issue type]…" at bounding box center [352, 205] width 257 height 150
copy tr "Dear Customer, We’re pleased to inform you that the [issue type] affecting the …"
click at [332, 229] on tr "Close Incident Dear Customer, We’re pleased to inform you that the [issue type]…" at bounding box center [352, 205] width 257 height 150
drag, startPoint x: 314, startPoint y: 268, endPoint x: 277, endPoint y: 147, distance: 126.9
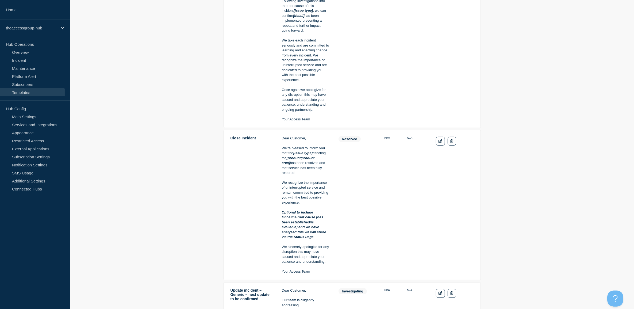
click at [277, 147] on tr "Close Incident Dear Customer, We’re pleased to inform you that the [issue type]…" at bounding box center [352, 205] width 257 height 150
copy tr "Dear Customer, We’re pleased to inform you that the [issue type] affecting the …"
click at [439, 139] on icon "Edit" at bounding box center [441, 140] width 4 height 3
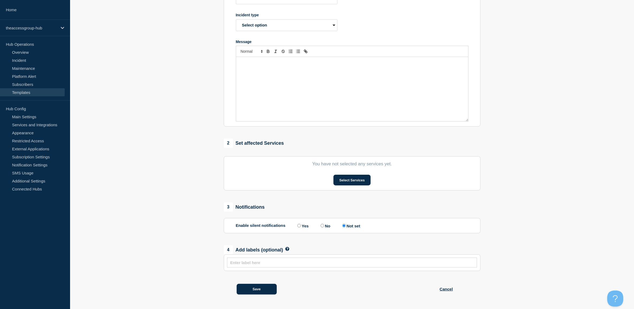
type input "Close Incident"
select select "resolved"
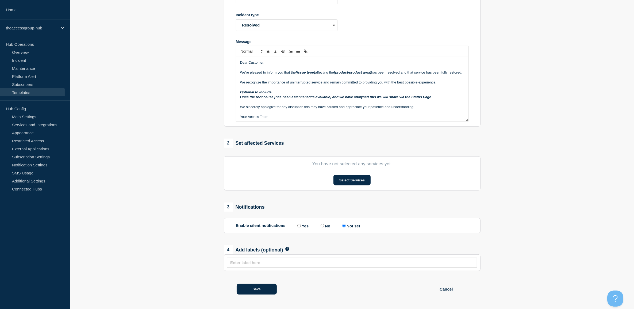
scroll to position [6, 0]
drag, startPoint x: 240, startPoint y: 61, endPoint x: 422, endPoint y: 145, distance: 200.6
click at [422, 145] on div "Last updated: 2025-02-21 10:06 (GMT) by mark.swales@theaccessgroup.com 1 Provid…" at bounding box center [352, 126] width 263 height 350
copy div "Dear Customer, We’re pleased to inform you that the [issue type] affecting the …"
click at [447, 287] on button "Cancel" at bounding box center [446, 289] width 13 height 11
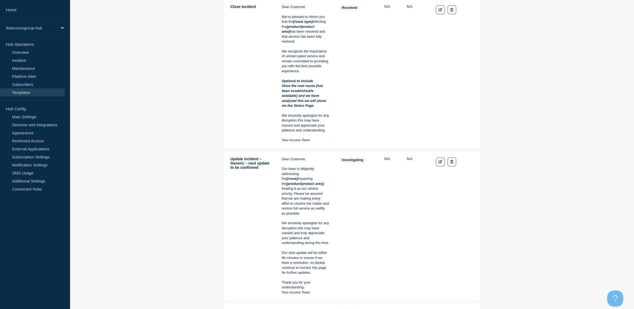
scroll to position [268, 0]
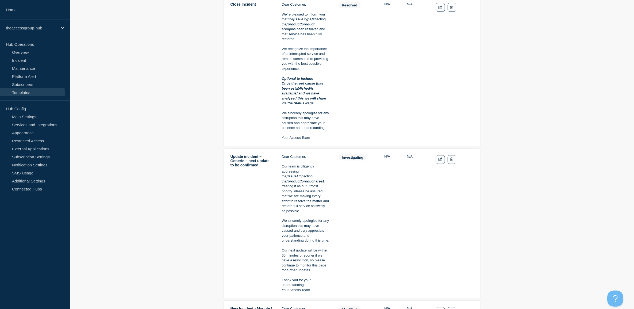
drag, startPoint x: 256, startPoint y: 171, endPoint x: 228, endPoint y: 150, distance: 34.9
click at [228, 150] on tr "Update incident – Generic – next update to be confirmed Dear Customer, Our team…" at bounding box center [352, 223] width 257 height 150
copy td "Update incident – Generic – next update to be confirmed"
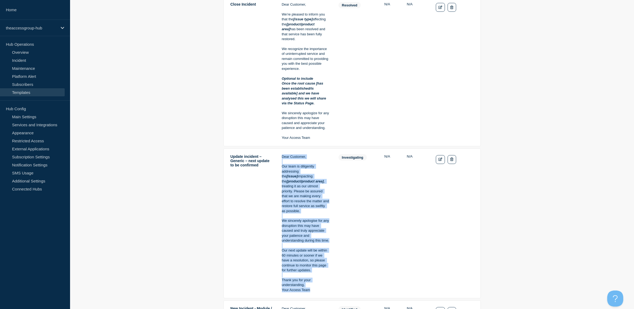
drag, startPoint x: 315, startPoint y: 283, endPoint x: 279, endPoint y: 154, distance: 133.8
click at [279, 154] on tr "Update incident – Generic – next update to be confirmed Dear Customer, Our team…" at bounding box center [352, 223] width 257 height 150
copy div "Dear Customer, Our team is diligently addressing the [issue] impacting the [pro…"
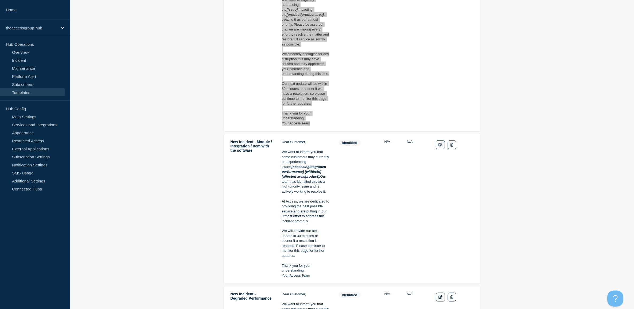
scroll to position [435, 0]
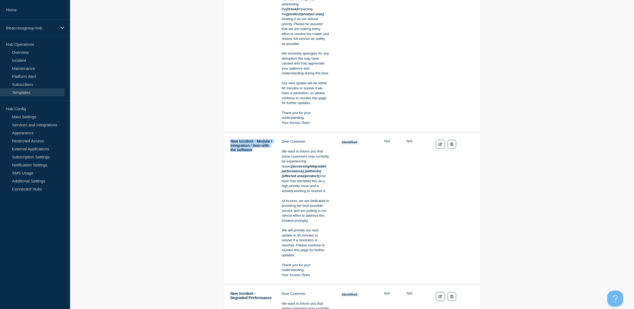
drag, startPoint x: 254, startPoint y: 155, endPoint x: 228, endPoint y: 140, distance: 30.2
click at [228, 140] on tr "New Incident - Module / Integration / Item with the software Dear Customer, We …" at bounding box center [352, 208] width 257 height 150
copy td "New Incident - Module / Integration / Item with the software"
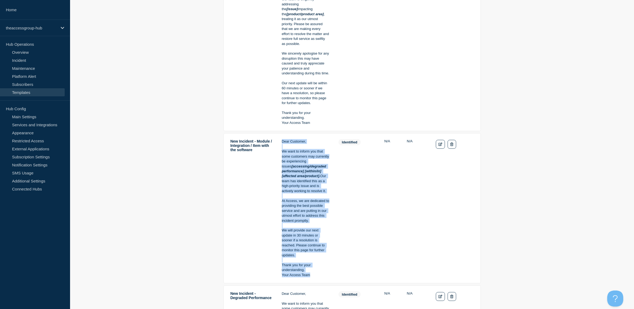
drag, startPoint x: 316, startPoint y: 272, endPoint x: 280, endPoint y: 139, distance: 137.9
click at [280, 139] on tr "New Incident - Module / Integration / Item with the software Dear Customer, We …" at bounding box center [352, 208] width 257 height 150
copy div "Dear Customer, We want to inform you that some customers may currently be exper…"
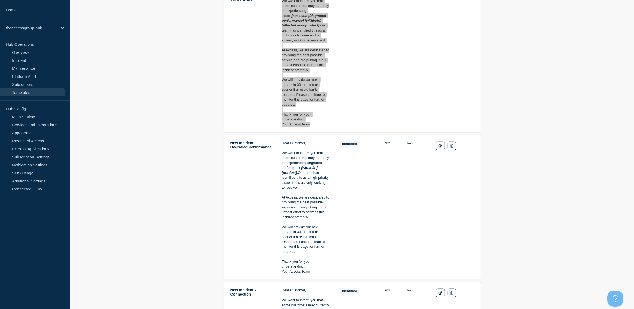
scroll to position [635, 0]
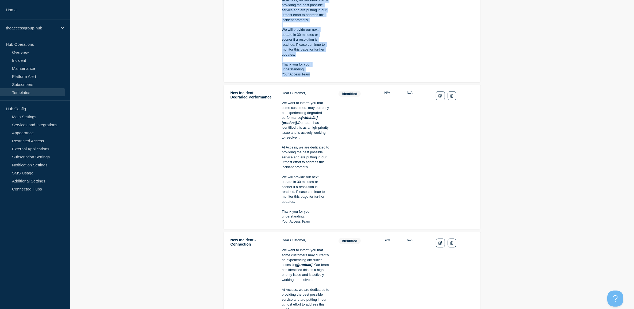
drag, startPoint x: 261, startPoint y: 101, endPoint x: 229, endPoint y: 86, distance: 35.9
click at [229, 86] on tr "New Incident - Degraded Performance Dear Customer, We want to inform you that s…" at bounding box center [352, 157] width 257 height 145
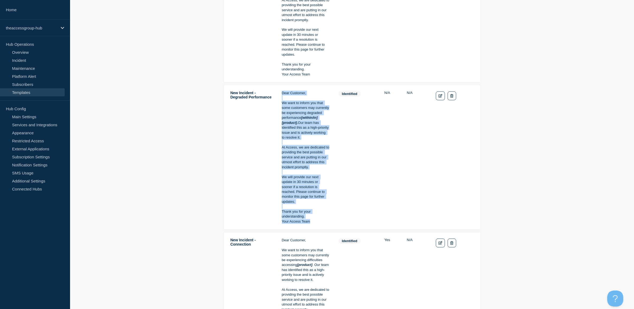
drag, startPoint x: 311, startPoint y: 218, endPoint x: 282, endPoint y: 90, distance: 131.9
click at [282, 91] on div "Dear Customer, We want to inform you that some customers may currently be exper…" at bounding box center [306, 157] width 48 height 133
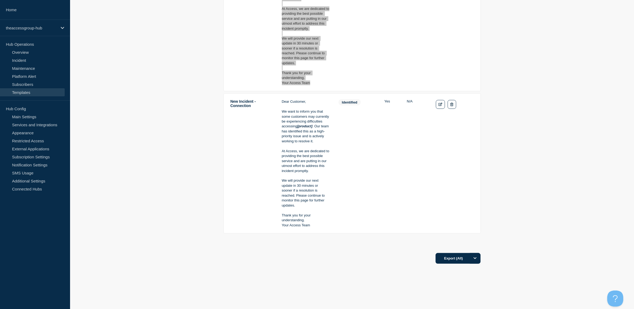
scroll to position [775, 0]
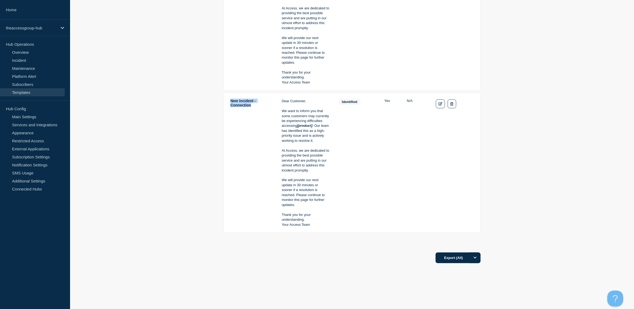
drag, startPoint x: 261, startPoint y: 104, endPoint x: 231, endPoint y: 98, distance: 31.1
click at [231, 98] on td "New Incident - Connection" at bounding box center [251, 162] width 43 height 129
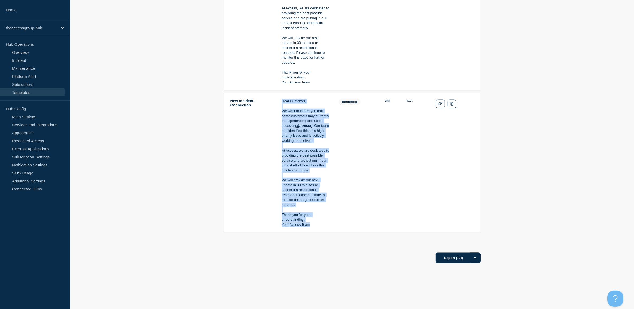
drag, startPoint x: 315, startPoint y: 220, endPoint x: 280, endPoint y: 97, distance: 128.0
click at [280, 97] on tr "New Incident - Connection Dear Customer, We want to inform you that some custom…" at bounding box center [352, 163] width 257 height 140
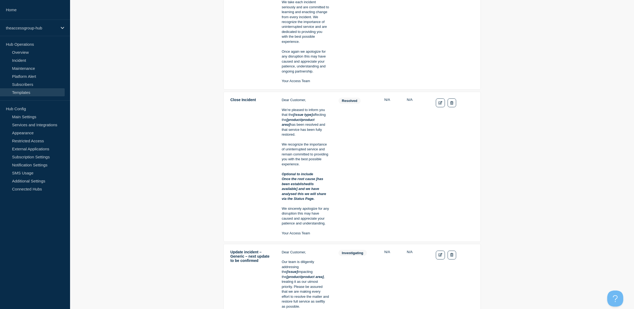
scroll to position [0, 0]
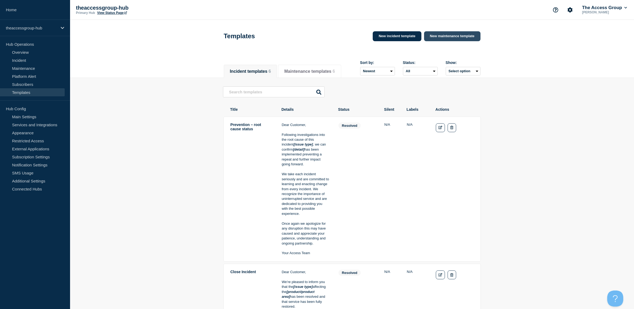
click at [447, 40] on link "New maintenance template" at bounding box center [452, 36] width 56 height 10
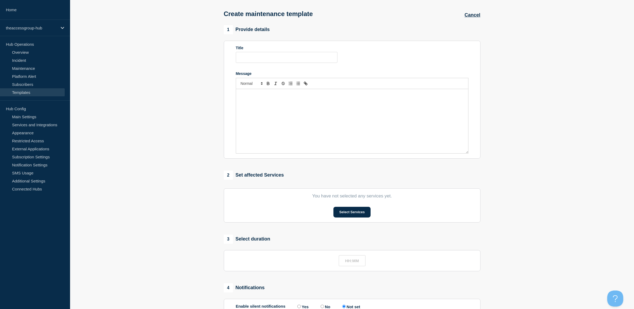
scroll to position [3, 0]
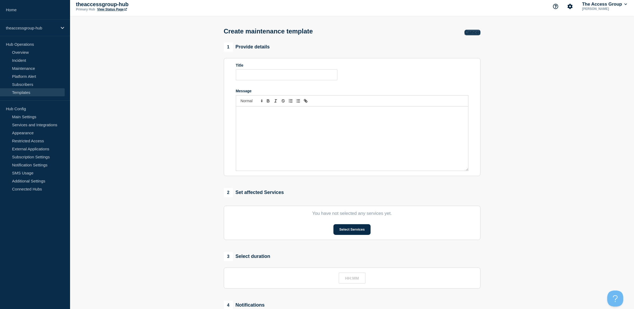
click at [465, 32] on button "Cancel" at bounding box center [473, 33] width 16 height 6
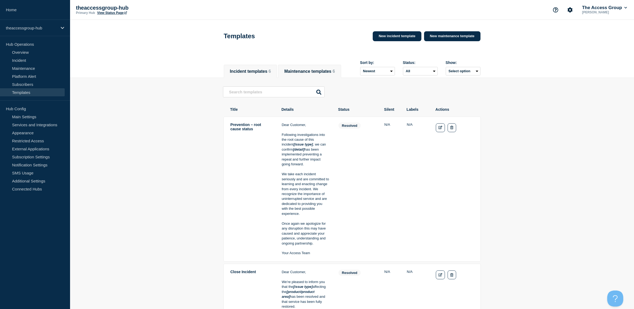
click at [303, 72] on button "Maintenance templates 6" at bounding box center [309, 71] width 51 height 5
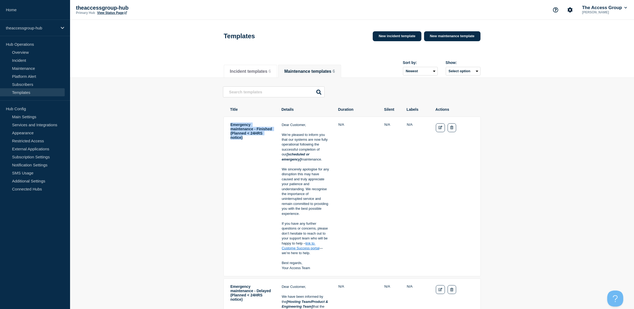
drag, startPoint x: 262, startPoint y: 141, endPoint x: 229, endPoint y: 126, distance: 36.6
click at [229, 126] on tr "Emergency maintenance - Finished (Planned < 24HRS notice) Dear Customer, We’re …" at bounding box center [352, 197] width 257 height 160
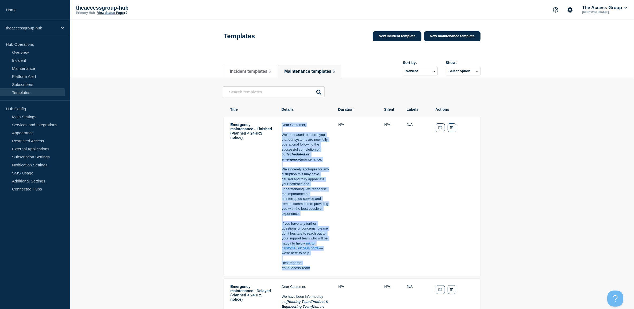
drag, startPoint x: 312, startPoint y: 269, endPoint x: 271, endPoint y: 157, distance: 119.4
click at [271, 157] on tr "Emergency maintenance - Finished (Planned < 24HRS notice) Dear Customer, We’re …" at bounding box center [352, 197] width 257 height 160
click at [438, 126] on link "Edit" at bounding box center [440, 127] width 9 height 9
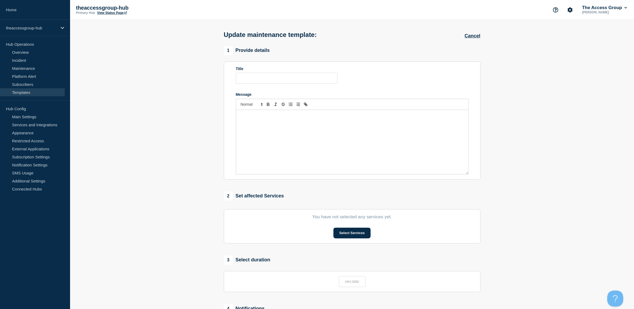
type input "Emergency maintenance - Finished (Planned < 24HRS notice)"
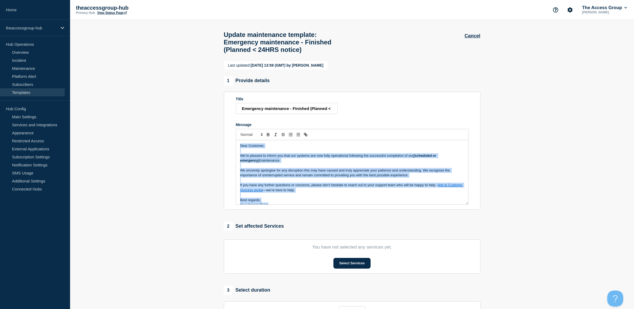
drag, startPoint x: 276, startPoint y: 201, endPoint x: 222, endPoint y: 134, distance: 85.5
click at [222, 134] on div "Last updated: 2025-02-21 13:59 (GMT) by Claire Williams 1 Provide details Title…" at bounding box center [352, 247] width 263 height 372
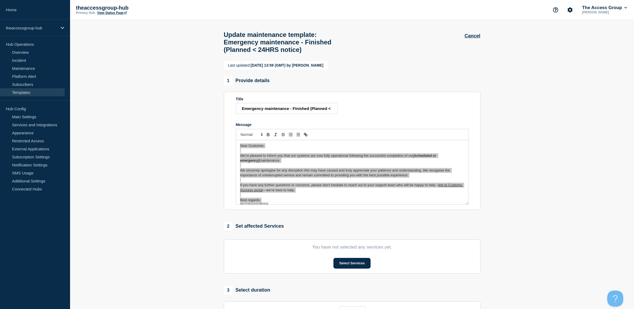
scroll to position [6, 0]
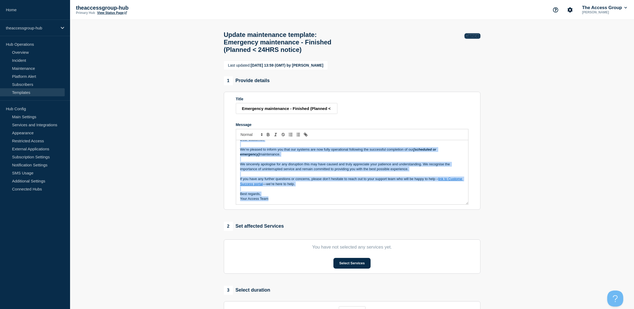
click at [471, 38] on button "Cancel" at bounding box center [473, 36] width 16 height 6
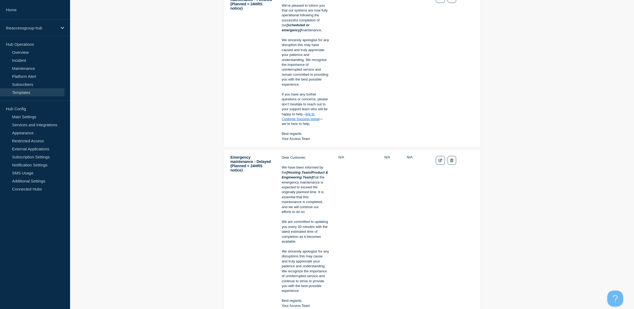
scroll to position [134, 0]
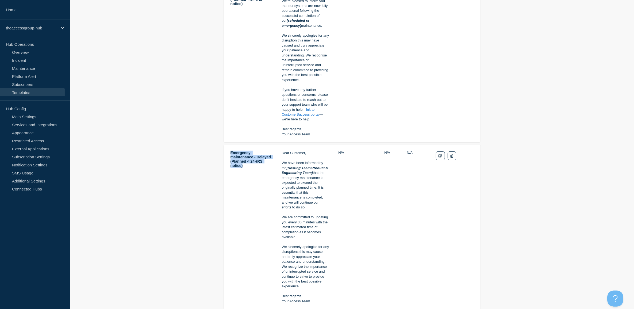
drag, startPoint x: 264, startPoint y: 170, endPoint x: 227, endPoint y: 149, distance: 42.5
click at [227, 149] on tr "Emergency maintenance - Delayed (Planned < 24HRS notice) Dear Customer, We have…" at bounding box center [352, 227] width 257 height 165
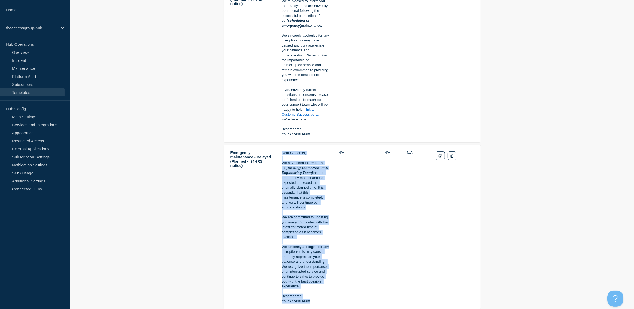
drag, startPoint x: 281, startPoint y: 154, endPoint x: 309, endPoint y: 302, distance: 150.0
click at [309, 302] on div "Dear Customer, We have been informed by the [Hosting Team/Product & Engineering…" at bounding box center [306, 227] width 48 height 153
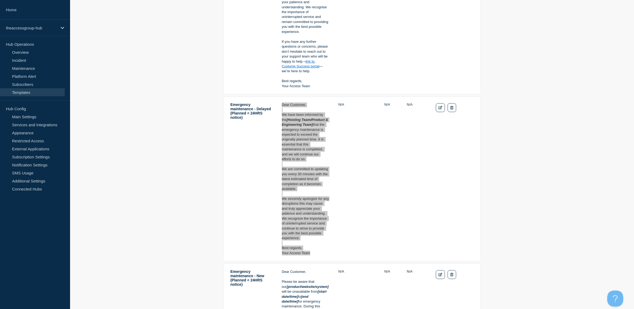
scroll to position [334, 0]
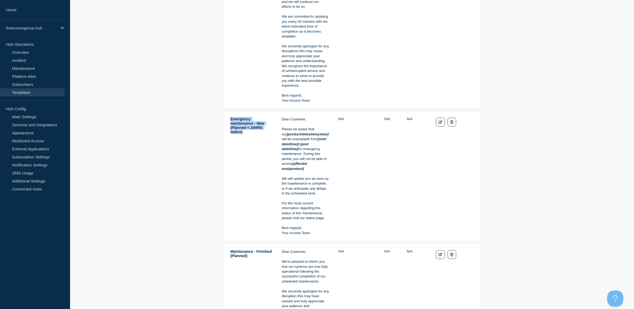
drag, startPoint x: 251, startPoint y: 136, endPoint x: 225, endPoint y: 120, distance: 30.1
click at [225, 120] on tr "Emergency maintenance - New (Planned < 24HRS notice) Dear Customer, Please be a…" at bounding box center [352, 176] width 257 height 130
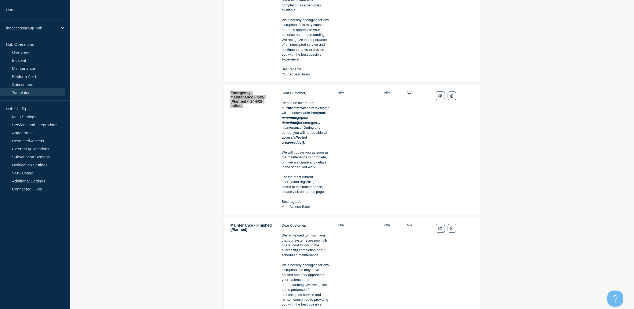
scroll to position [401, 0]
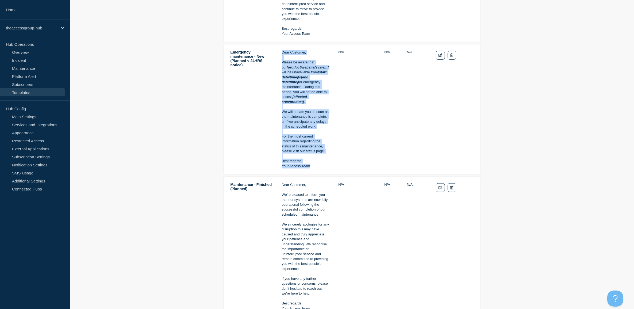
drag, startPoint x: 312, startPoint y: 163, endPoint x: 278, endPoint y: 54, distance: 114.7
click at [278, 54] on tr "Emergency maintenance - New (Planned < 24HRS notice) Dear Customer, Please be a…" at bounding box center [352, 109] width 257 height 130
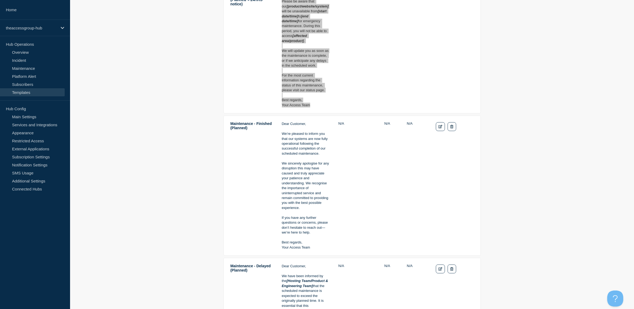
scroll to position [468, 0]
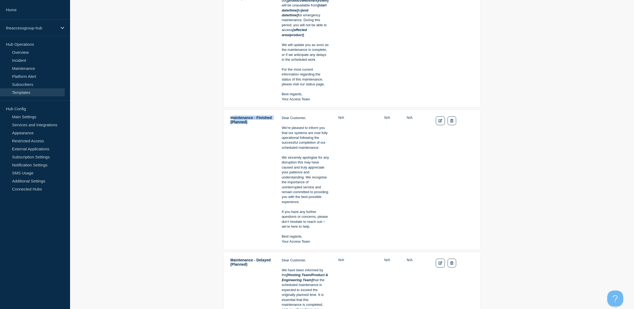
drag, startPoint x: 271, startPoint y: 120, endPoint x: 233, endPoint y: 114, distance: 38.1
click at [233, 115] on td "Maintenance - Finished (Planned)" at bounding box center [251, 179] width 43 height 129
drag, startPoint x: 233, startPoint y: 114, endPoint x: 256, endPoint y: 121, distance: 23.4
click at [256, 121] on td "Maintenance - Finished (Planned)" at bounding box center [251, 179] width 43 height 129
click at [271, 118] on td "Maintenance - Finished (Planned)" at bounding box center [251, 179] width 43 height 129
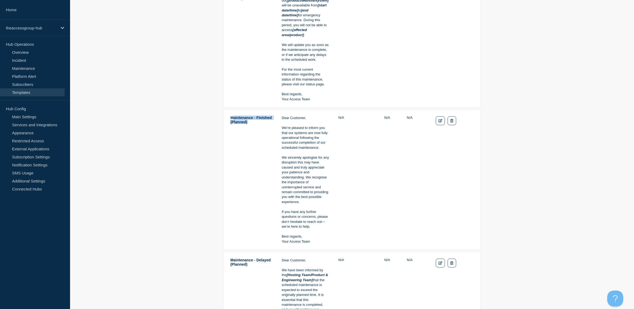
click at [271, 120] on td "Maintenance - Finished (Planned)" at bounding box center [251, 179] width 43 height 129
drag, startPoint x: 269, startPoint y: 120, endPoint x: 230, endPoint y: 116, distance: 39.4
click at [230, 116] on td "Maintenance - Finished (Planned)" at bounding box center [251, 179] width 43 height 129
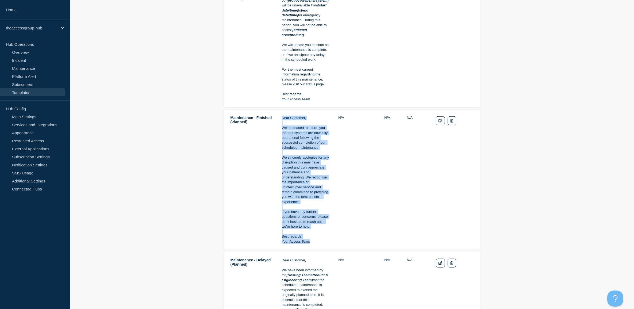
drag, startPoint x: 311, startPoint y: 239, endPoint x: 281, endPoint y: 112, distance: 130.2
click at [282, 115] on td "Dear Customer, We’re pleased to inform you that our systems are now fully opera…" at bounding box center [306, 179] width 48 height 129
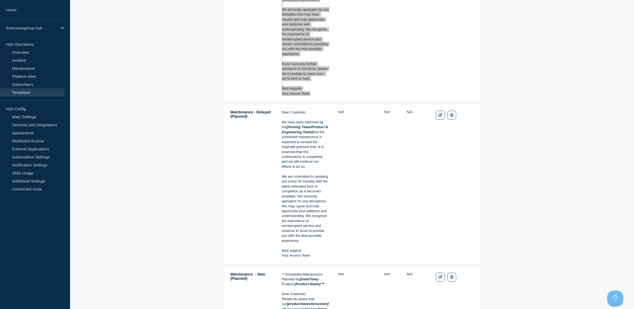
scroll to position [635, 0]
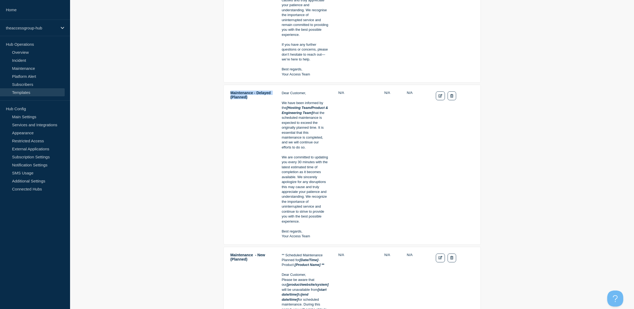
drag, startPoint x: 271, startPoint y: 95, endPoint x: 224, endPoint y: 85, distance: 47.8
click at [224, 85] on tr "Maintenance - Delayed (Planned) Dear Customer, We have been informed by the [Ho…" at bounding box center [352, 165] width 257 height 160
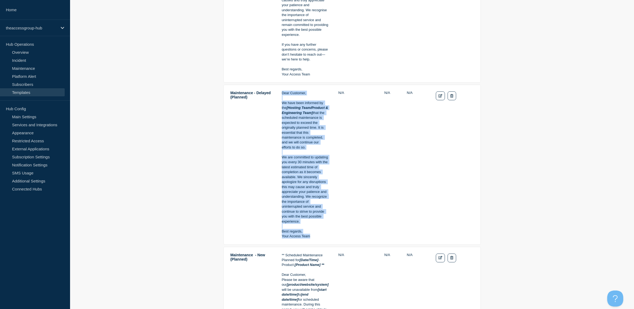
drag, startPoint x: 321, startPoint y: 237, endPoint x: 279, endPoint y: 89, distance: 154.4
click at [279, 89] on tr "Maintenance - Delayed (Planned) Dear Customer, We have been informed by the [Ho…" at bounding box center [352, 165] width 257 height 160
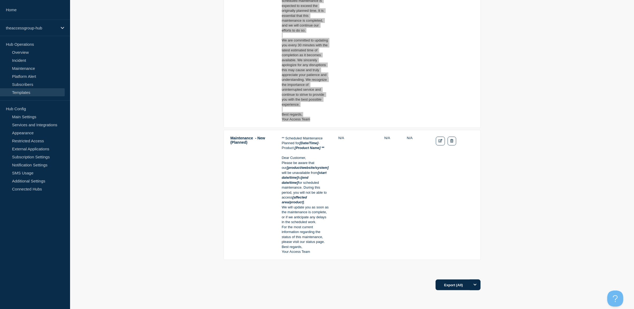
scroll to position [775, 0]
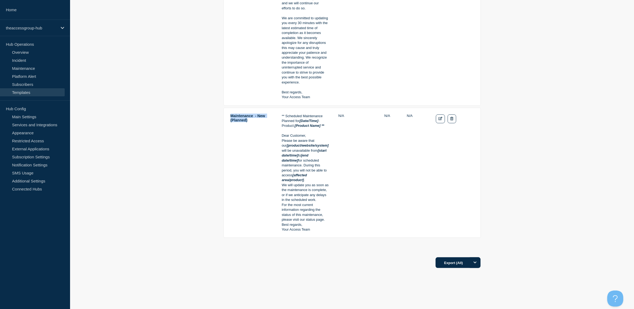
drag, startPoint x: 253, startPoint y: 119, endPoint x: 230, endPoint y: 114, distance: 23.6
click at [230, 114] on td "Maintenance - New (Planned)" at bounding box center [251, 172] width 43 height 119
drag, startPoint x: 312, startPoint y: 205, endPoint x: 288, endPoint y: 139, distance: 70.9
click at [288, 139] on div "** Scheduled Maintenance Planned for [Date/Time] - Product: [Product Name] ** D…" at bounding box center [306, 173] width 48 height 119
drag, startPoint x: 288, startPoint y: 139, endPoint x: 308, endPoint y: 206, distance: 70.3
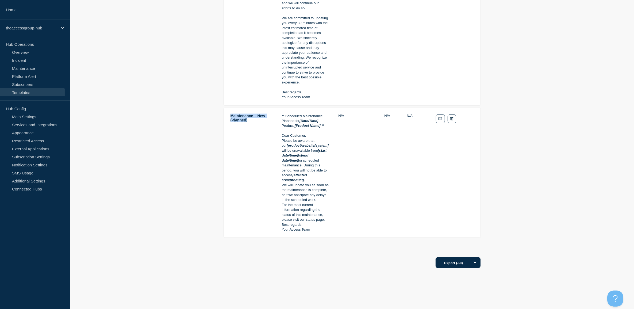
click at [309, 193] on p "We will update you as soon as the maintenance is complete, or if we anticipate …" at bounding box center [306, 193] width 48 height 20
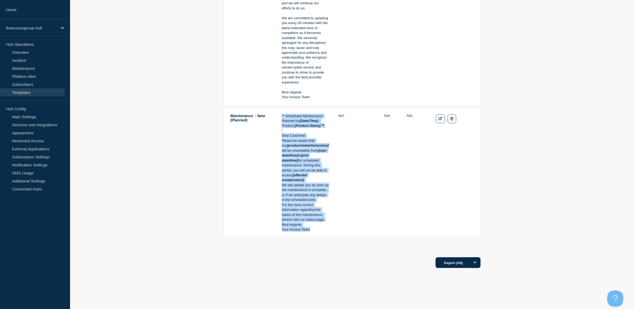
drag, startPoint x: 312, startPoint y: 223, endPoint x: 278, endPoint y: 113, distance: 115.3
click at [278, 113] on tr "Maintenance - New (Planned) ** Scheduled Maintenance Planned for [Date/Time] - …" at bounding box center [352, 173] width 257 height 130
